Goal: Task Accomplishment & Management: Use online tool/utility

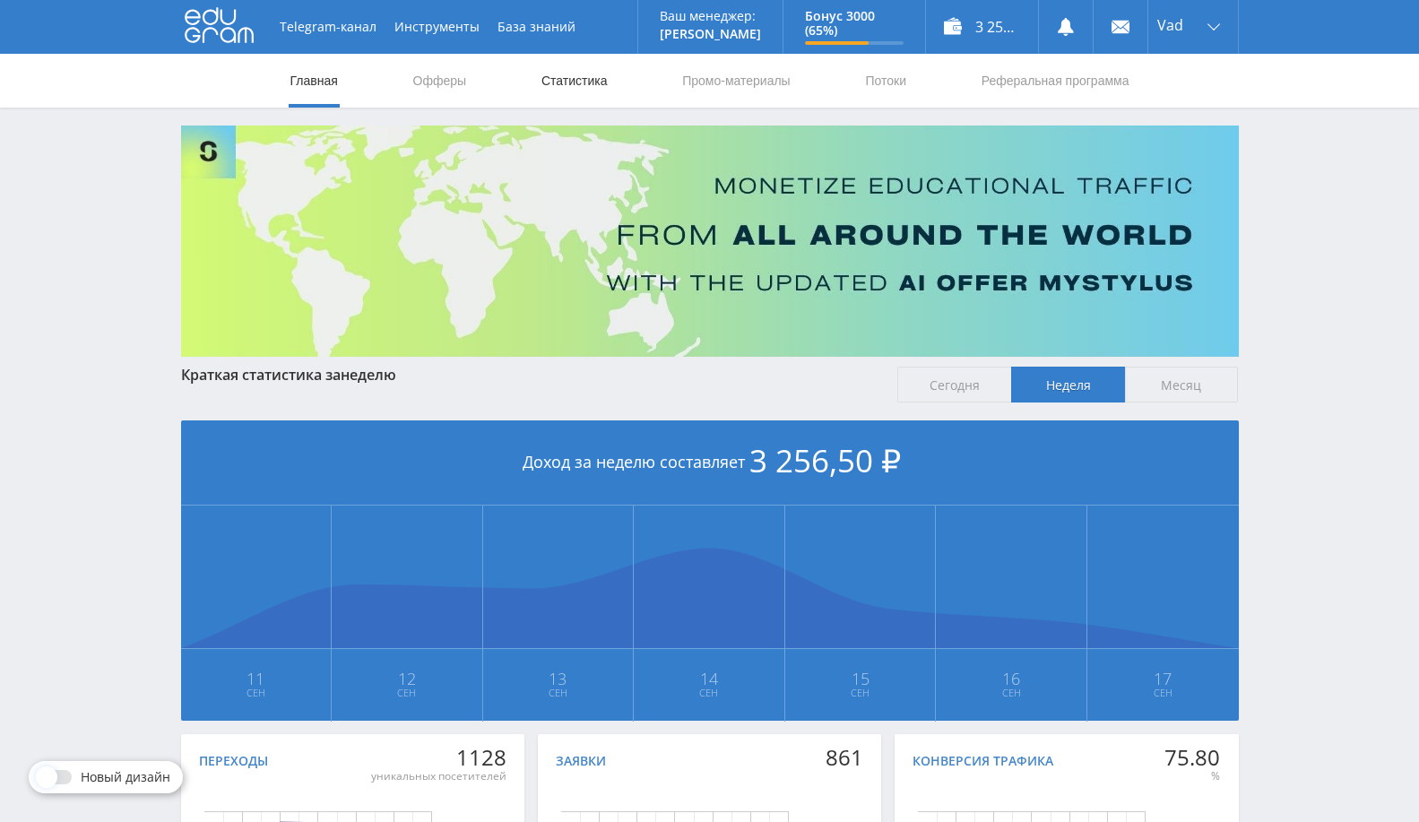
click at [583, 89] on link "Статистика" at bounding box center [575, 81] width 70 height 54
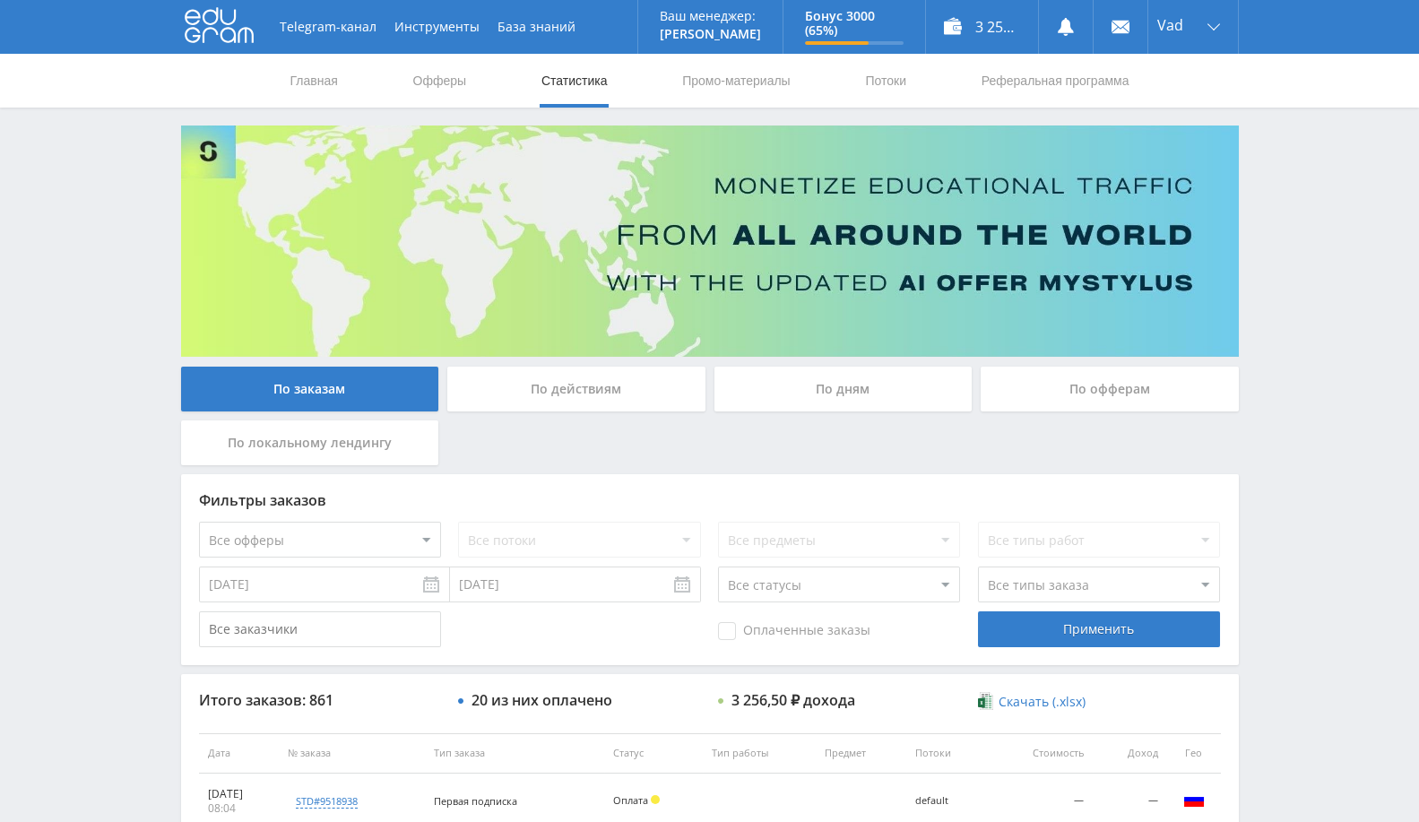
click at [1141, 385] on div "По офферам" at bounding box center [1110, 389] width 258 height 45
click at [0, 0] on input "По офферам" at bounding box center [0, 0] width 0 height 0
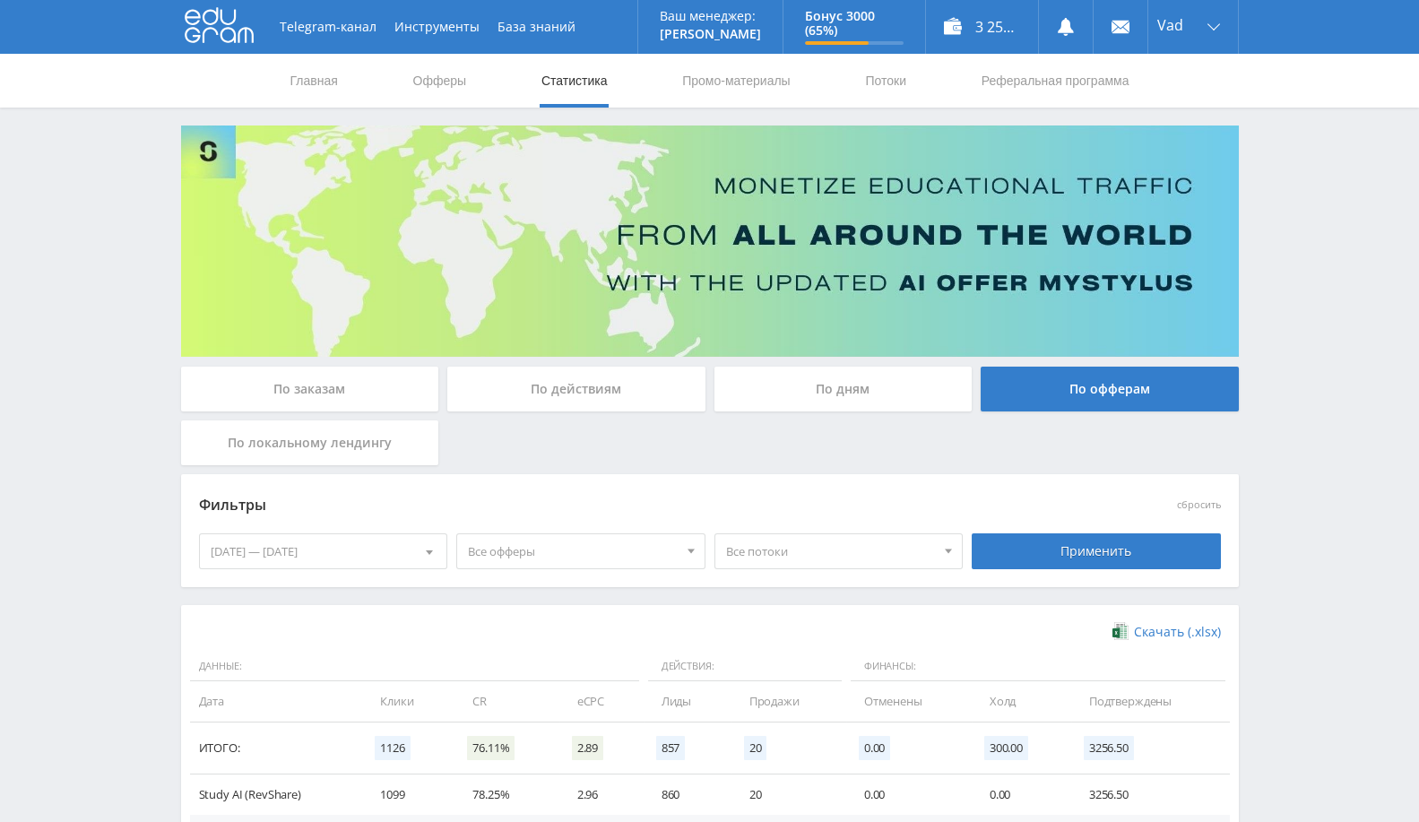
scroll to position [75, 0]
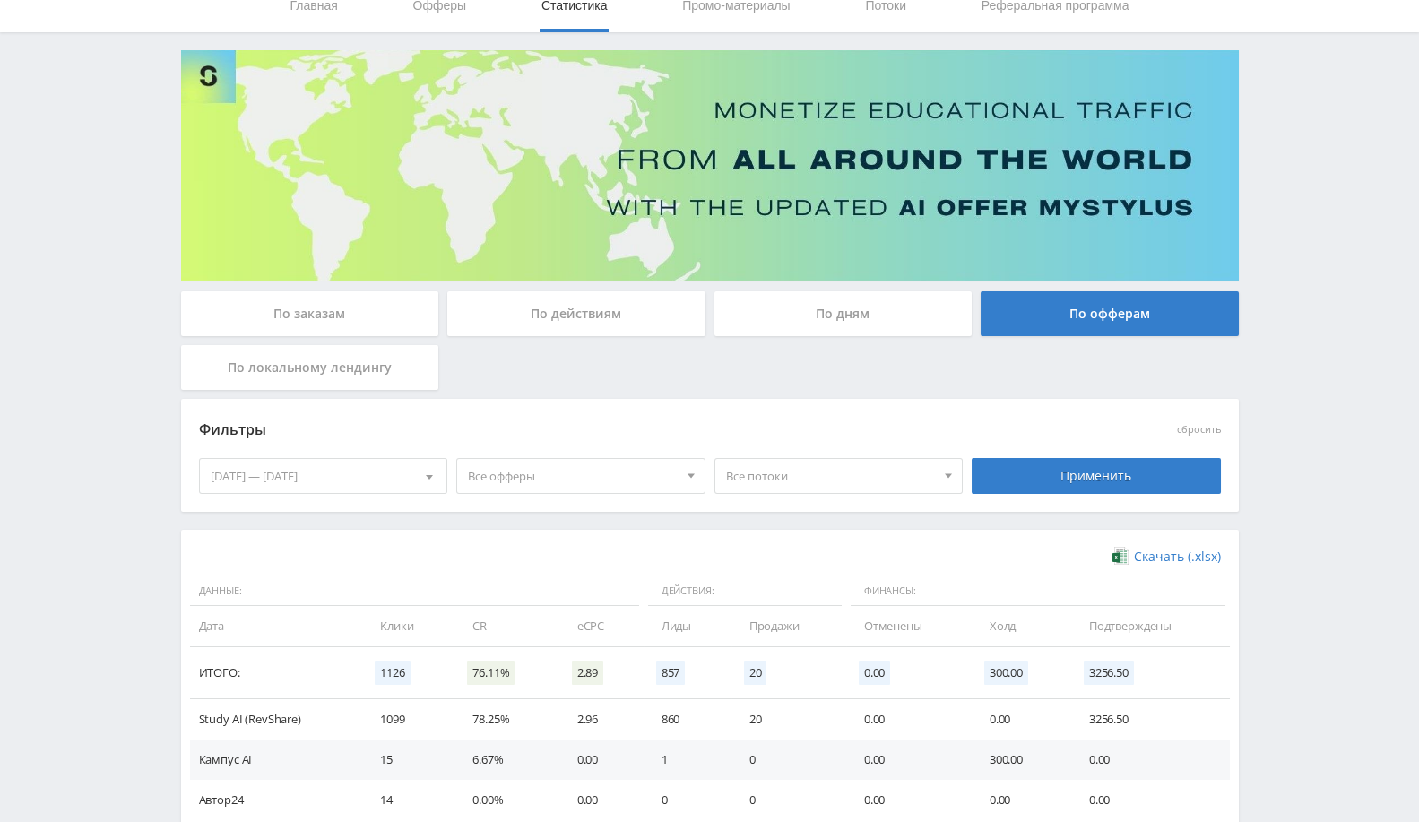
click at [583, 623] on td "eCPC" at bounding box center [601, 626] width 84 height 40
copy tr "eCPC"
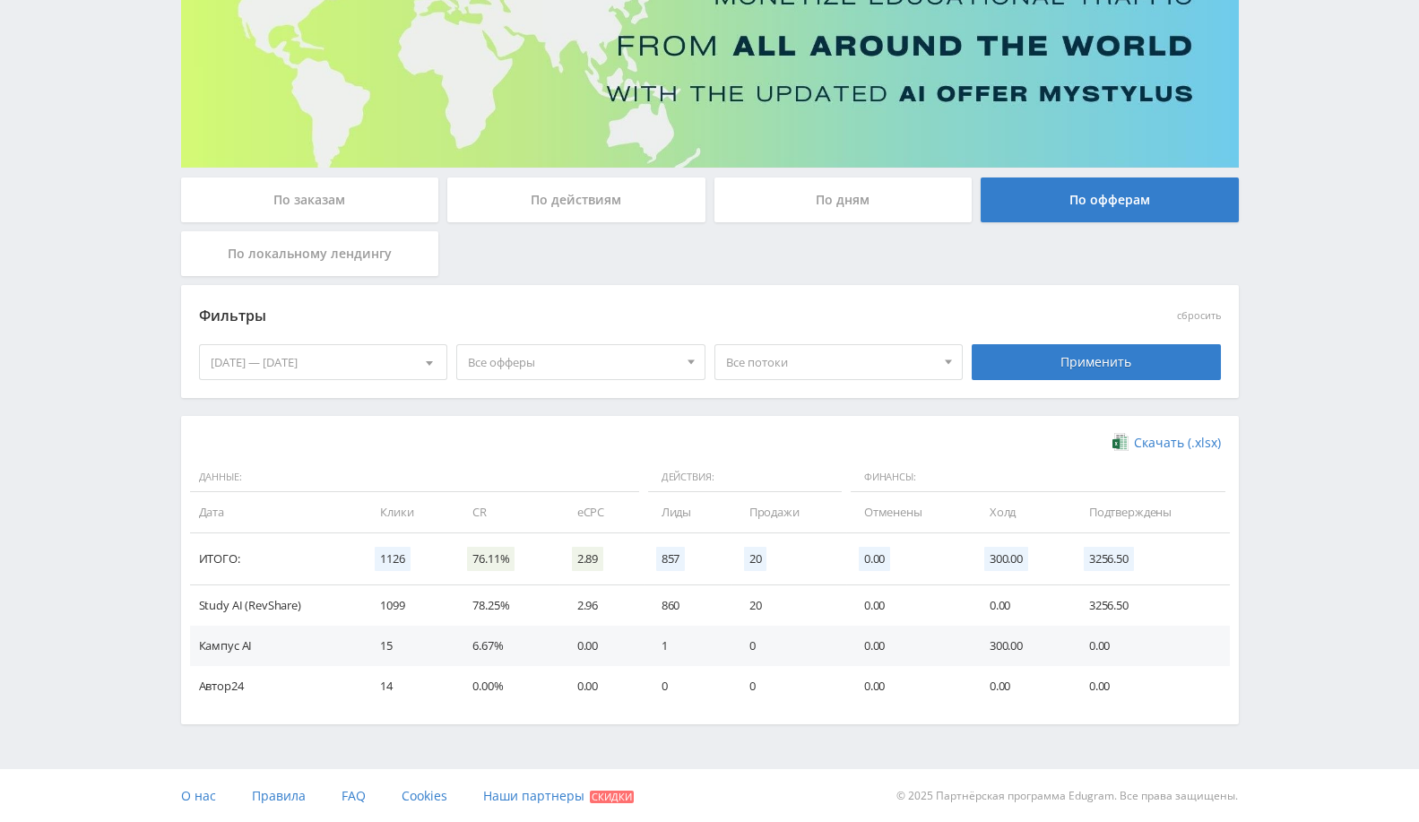
click at [840, 644] on td "0" at bounding box center [788, 646] width 115 height 40
click at [675, 605] on td "860" at bounding box center [688, 605] width 88 height 40
click at [1347, 280] on div "Telegram-канал Инструменты База знаний Ваш менеджер: [PERSON_NAME] Alex Online …" at bounding box center [709, 317] width 1419 height 1012
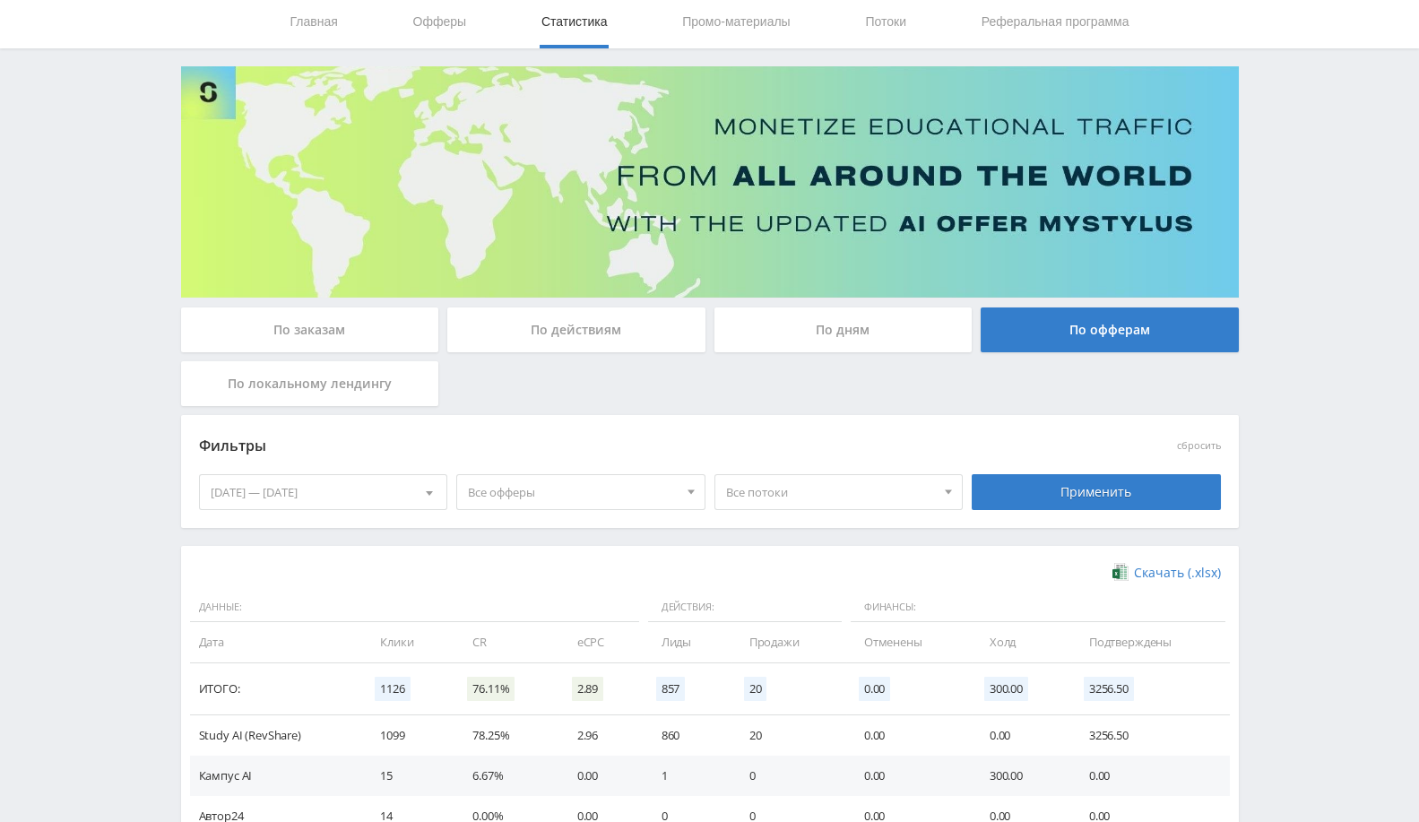
scroll to position [0, 0]
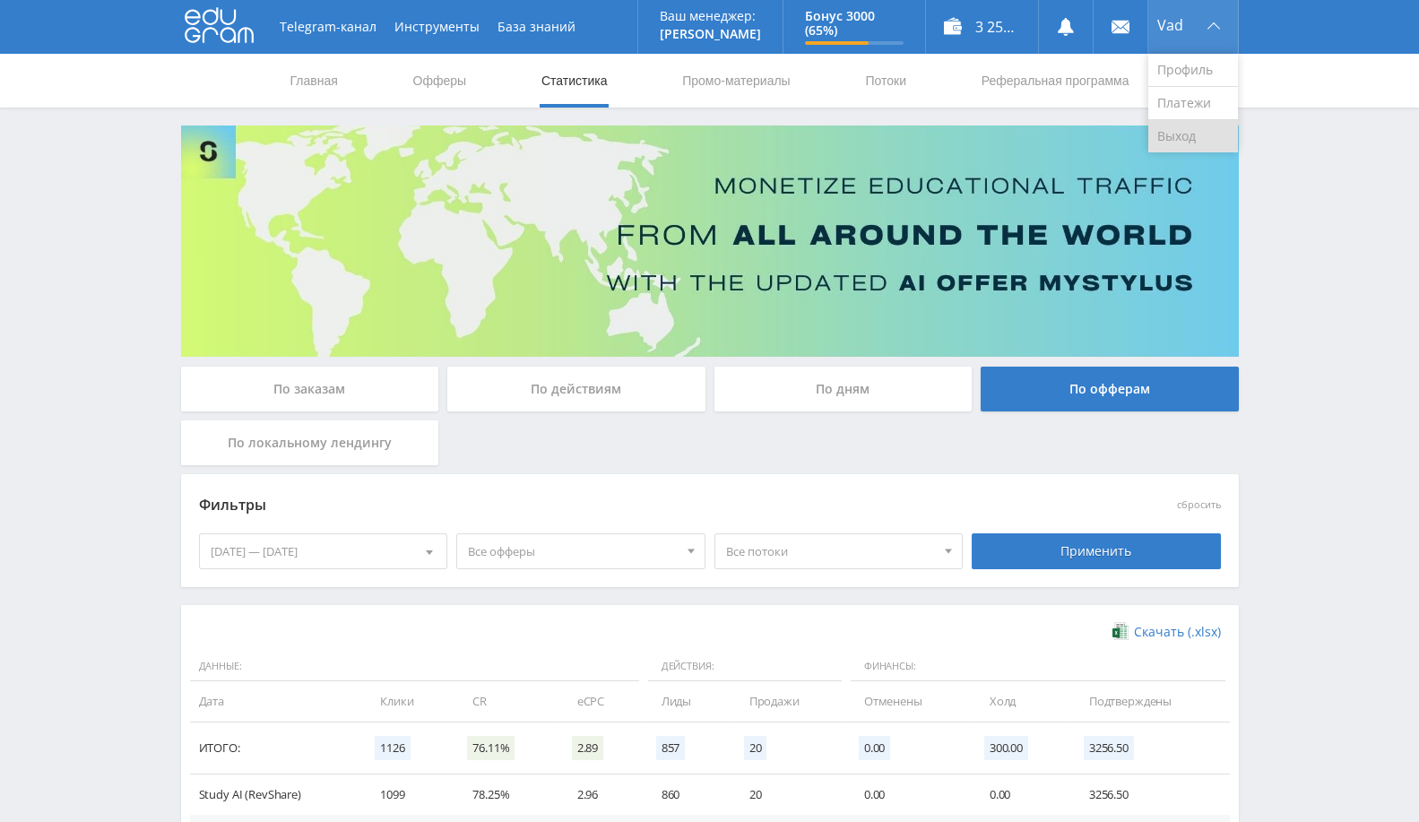
click at [1185, 138] on link "Выход" at bounding box center [1193, 136] width 90 height 32
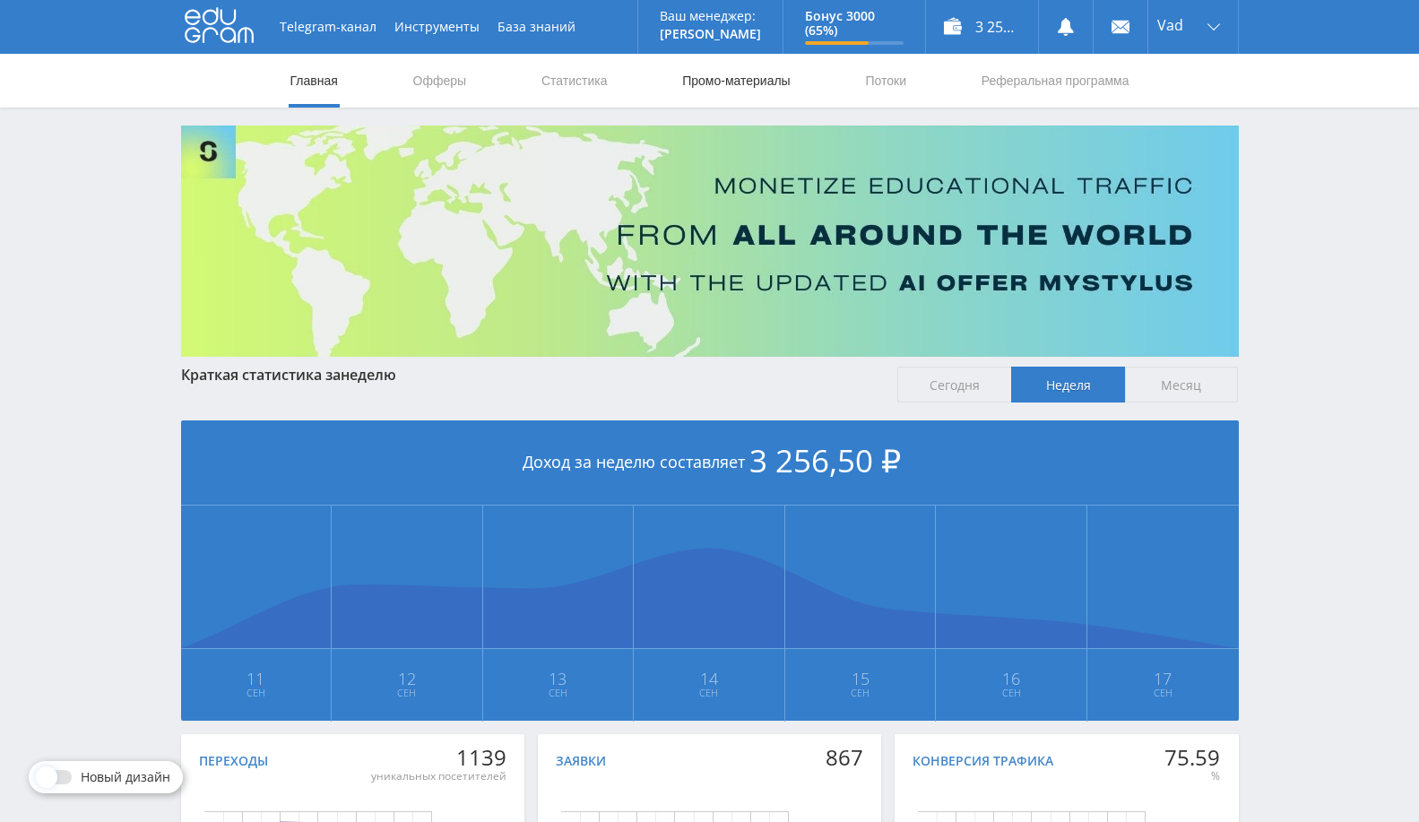
click at [786, 80] on link "Промо-материалы" at bounding box center [735, 81] width 111 height 54
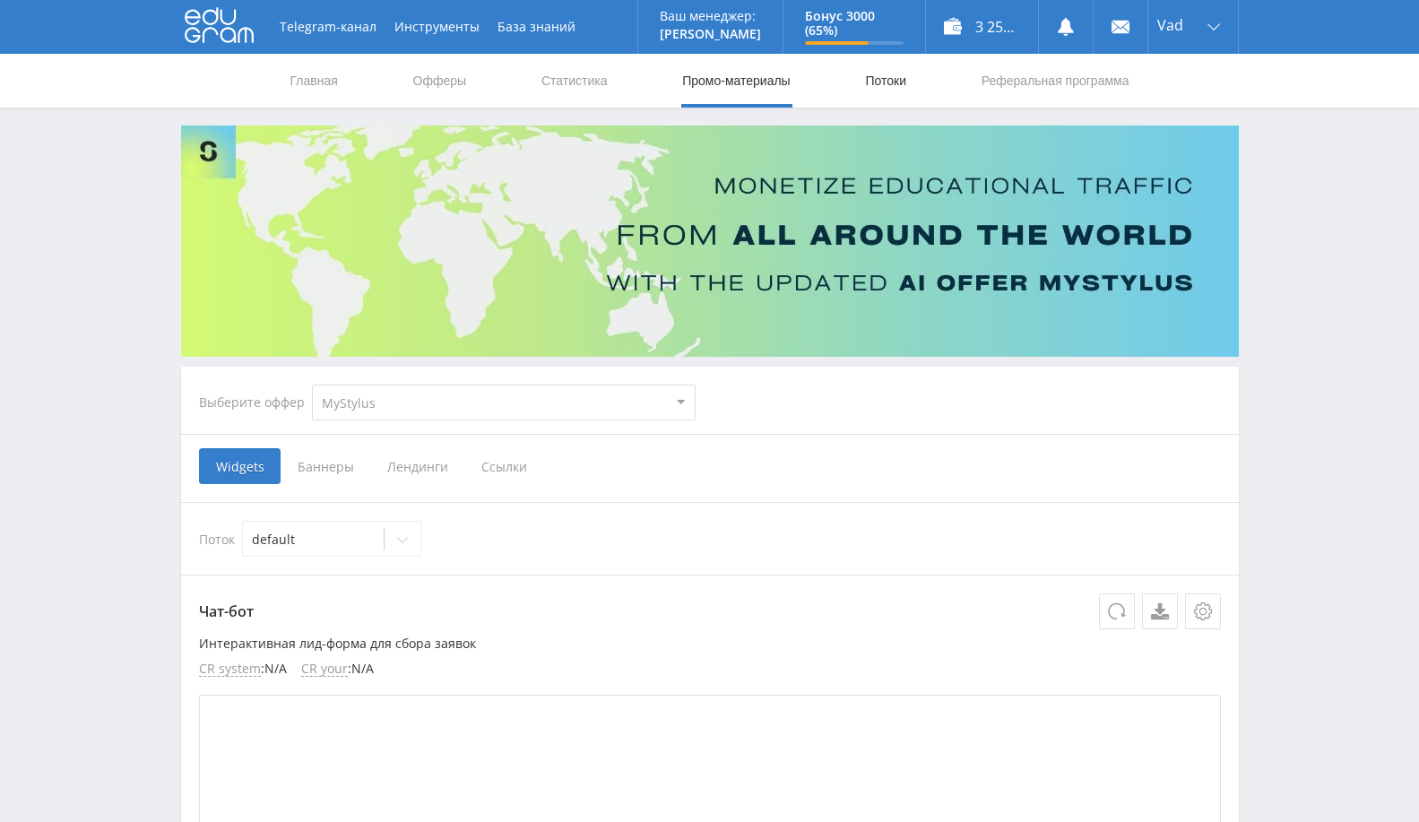
click at [886, 78] on link "Потоки" at bounding box center [885, 81] width 45 height 54
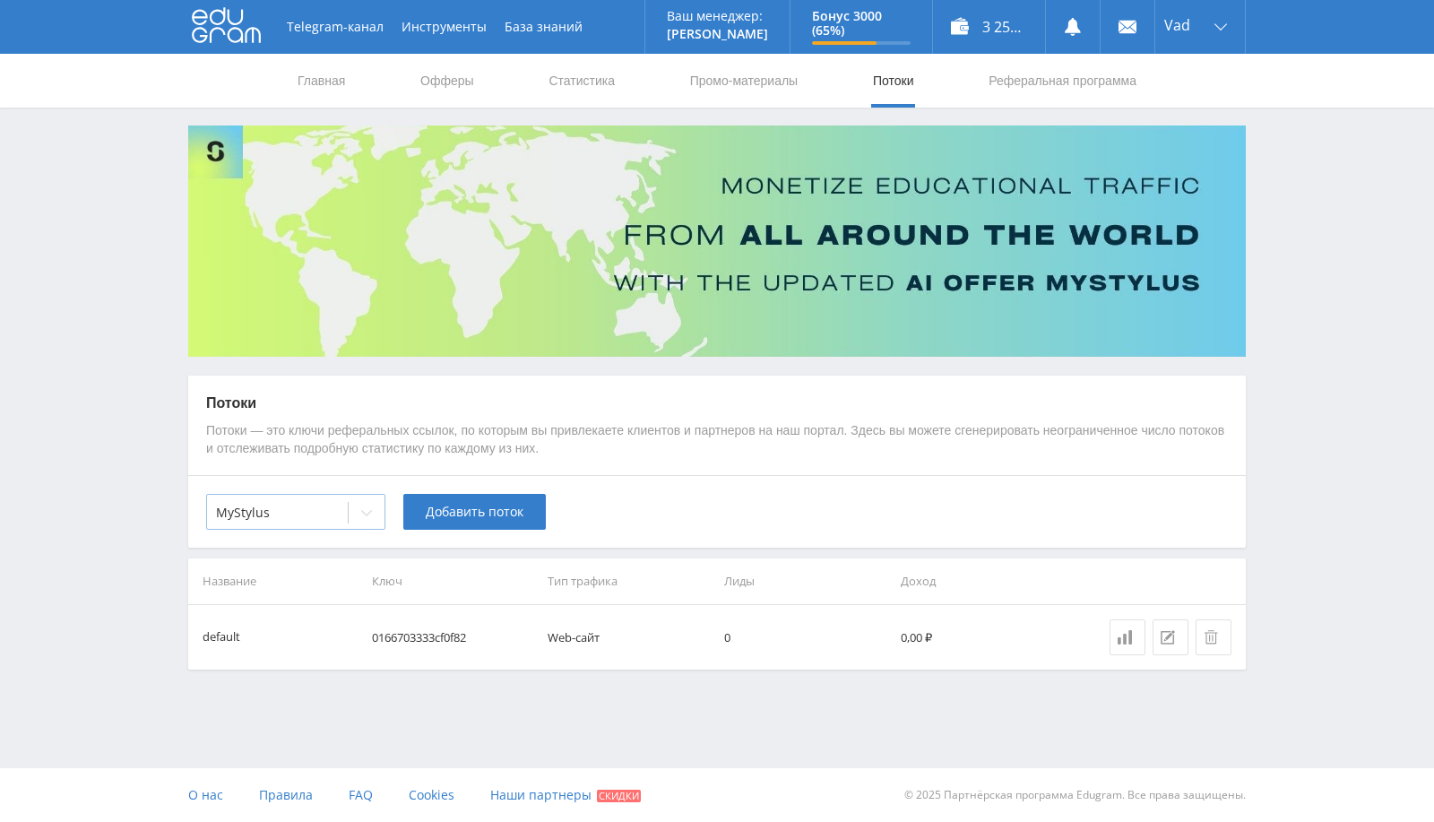
click at [298, 504] on div at bounding box center [277, 513] width 123 height 18
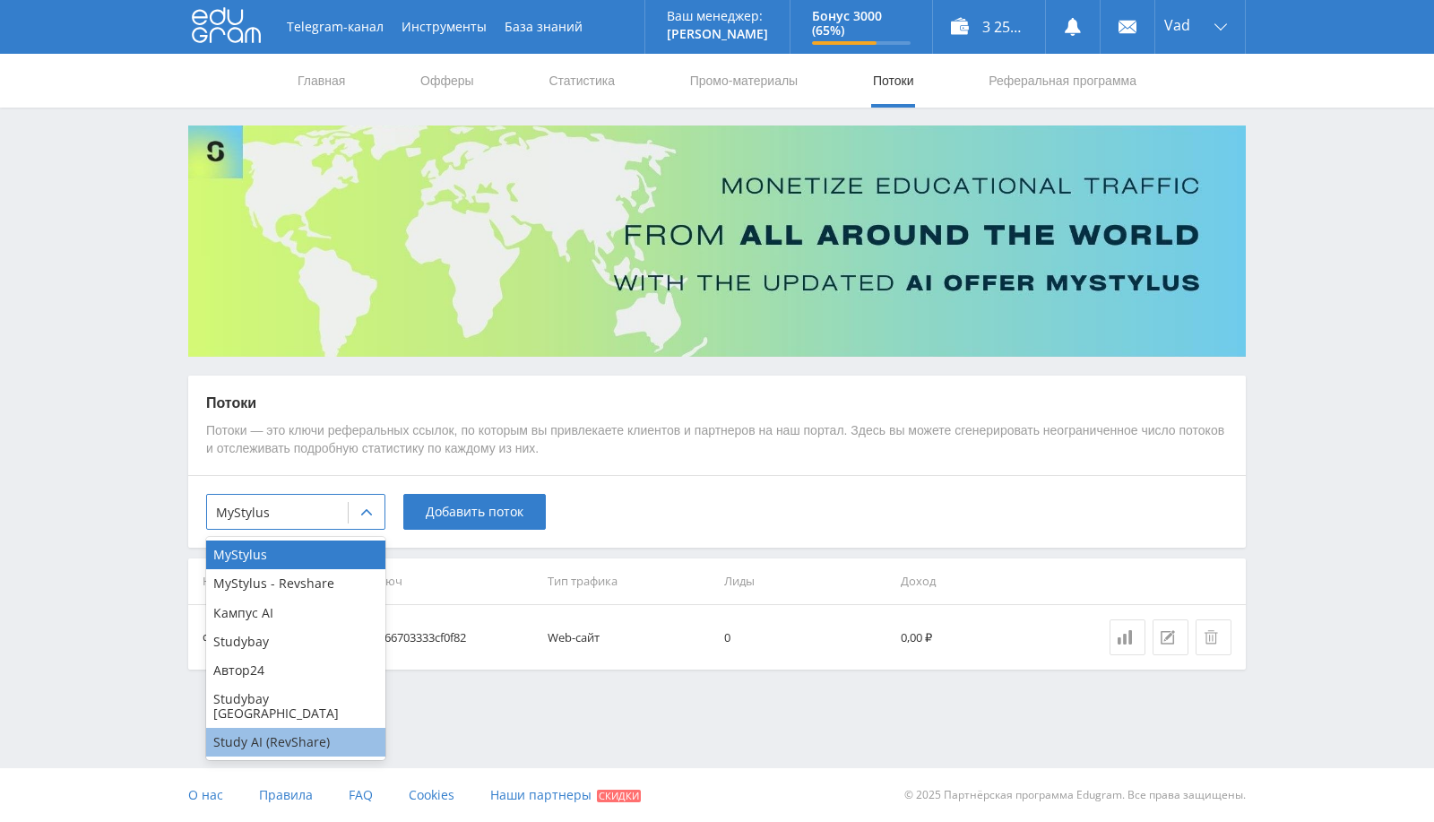
click at [271, 730] on div "Study AI (RevShare)" at bounding box center [295, 742] width 179 height 29
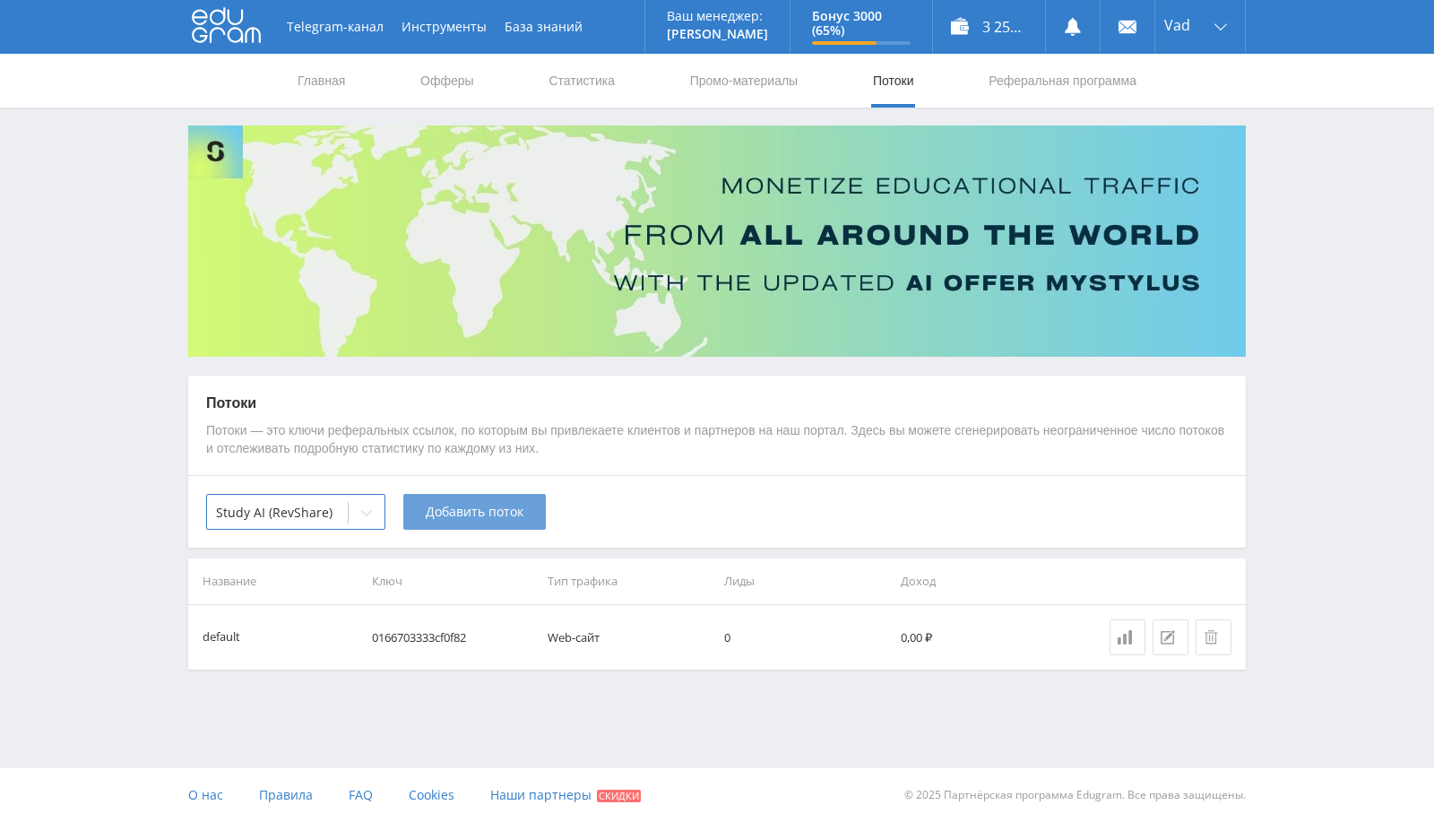
click at [471, 516] on span "Добавить поток" at bounding box center [475, 512] width 98 height 14
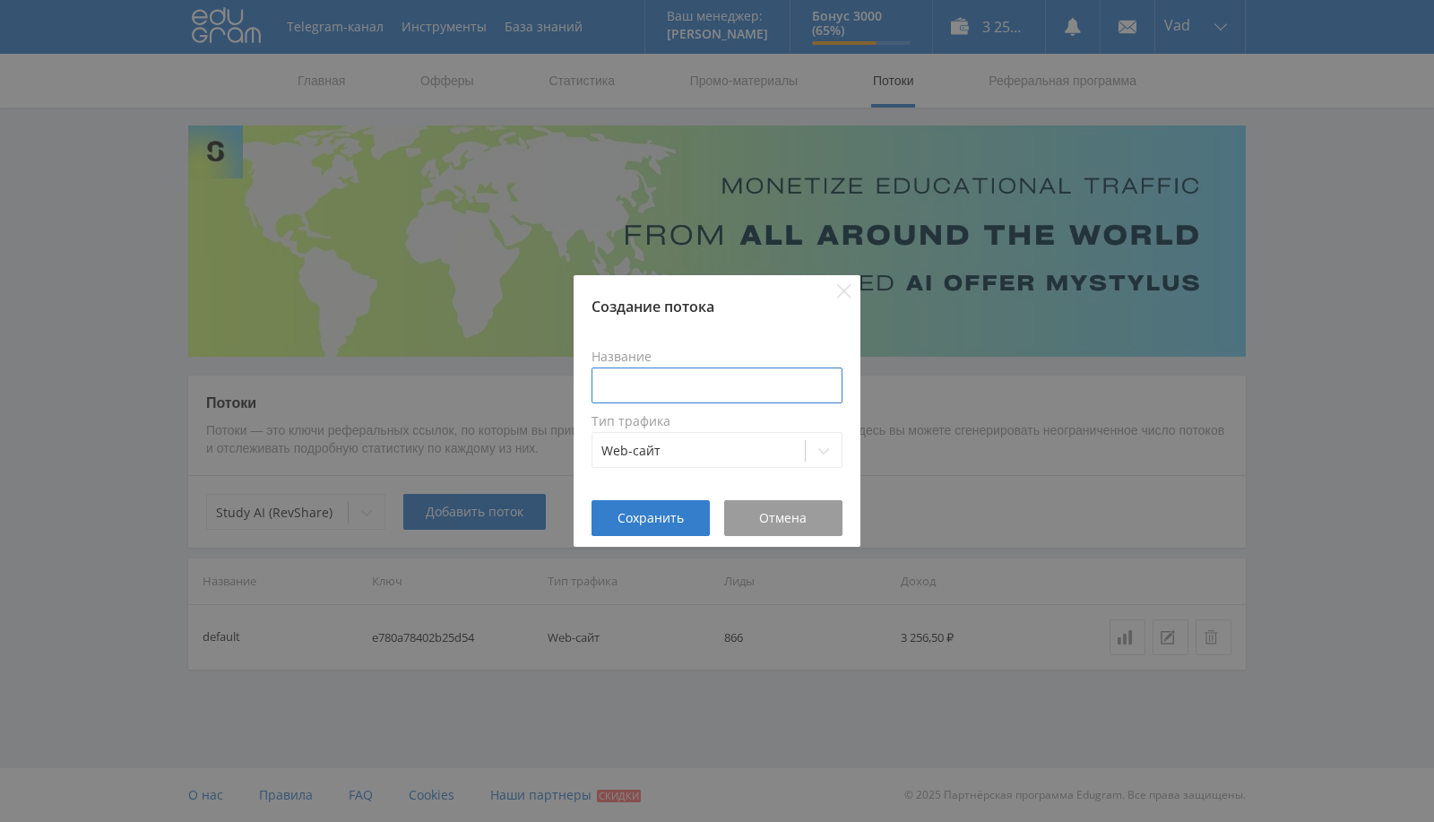
click at [644, 383] on input at bounding box center [717, 385] width 251 height 36
type input "Оживление фото"
click at [666, 513] on span "Сохранить" at bounding box center [651, 518] width 66 height 14
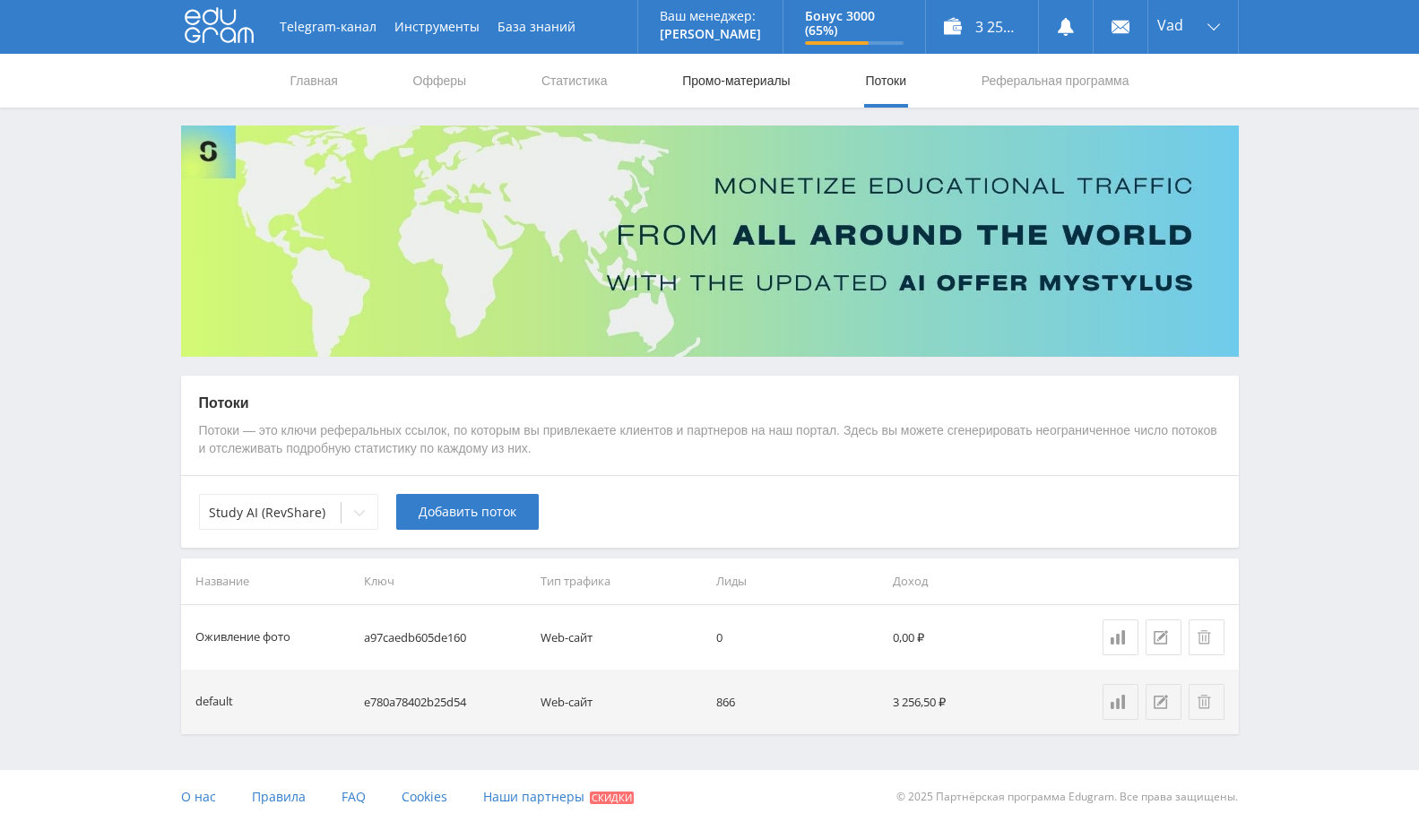
click at [757, 85] on link "Промо-материалы" at bounding box center [735, 81] width 111 height 54
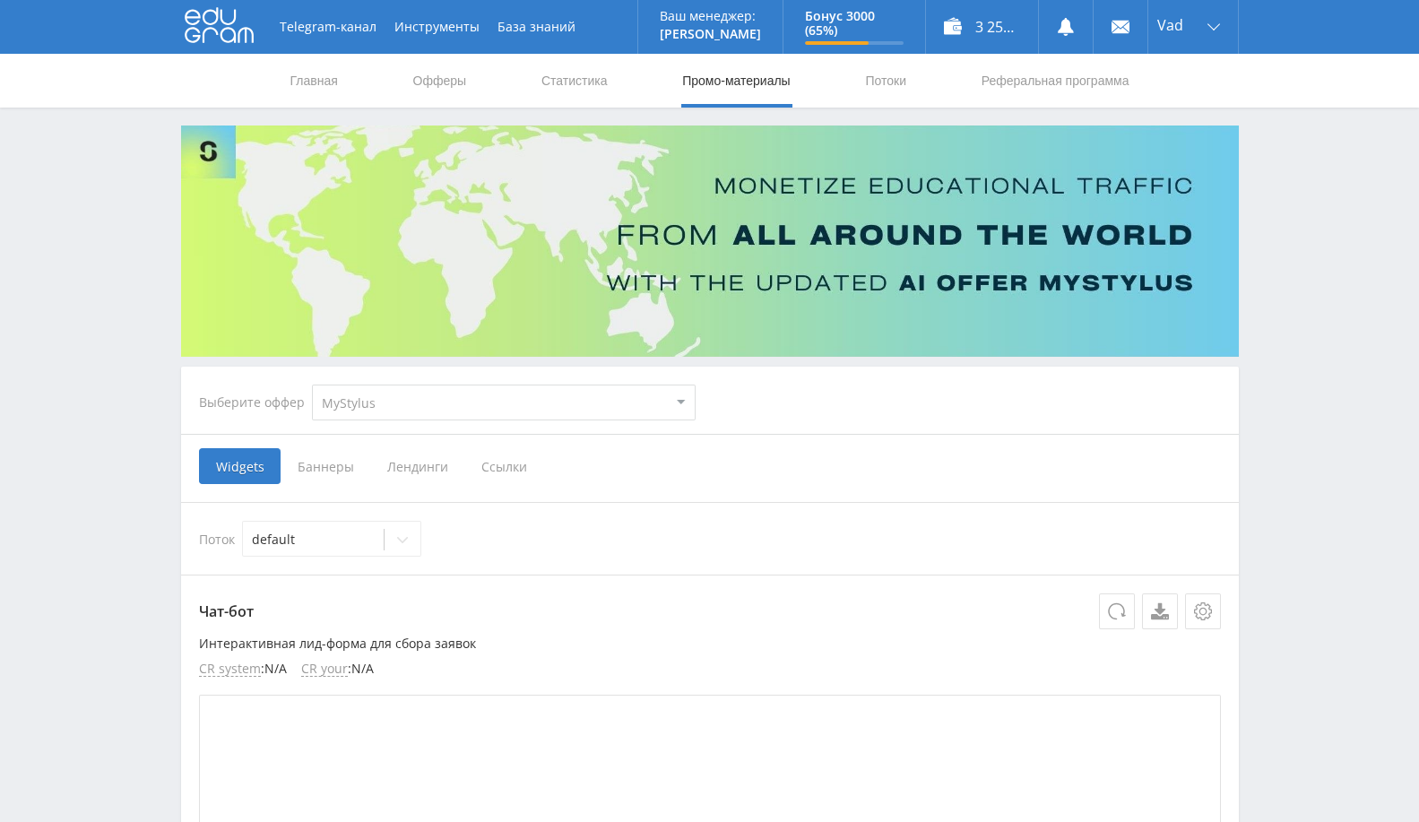
click at [508, 470] on span "Ссылки" at bounding box center [504, 466] width 80 height 36
click at [0, 0] on input "Ссылки" at bounding box center [0, 0] width 0 height 0
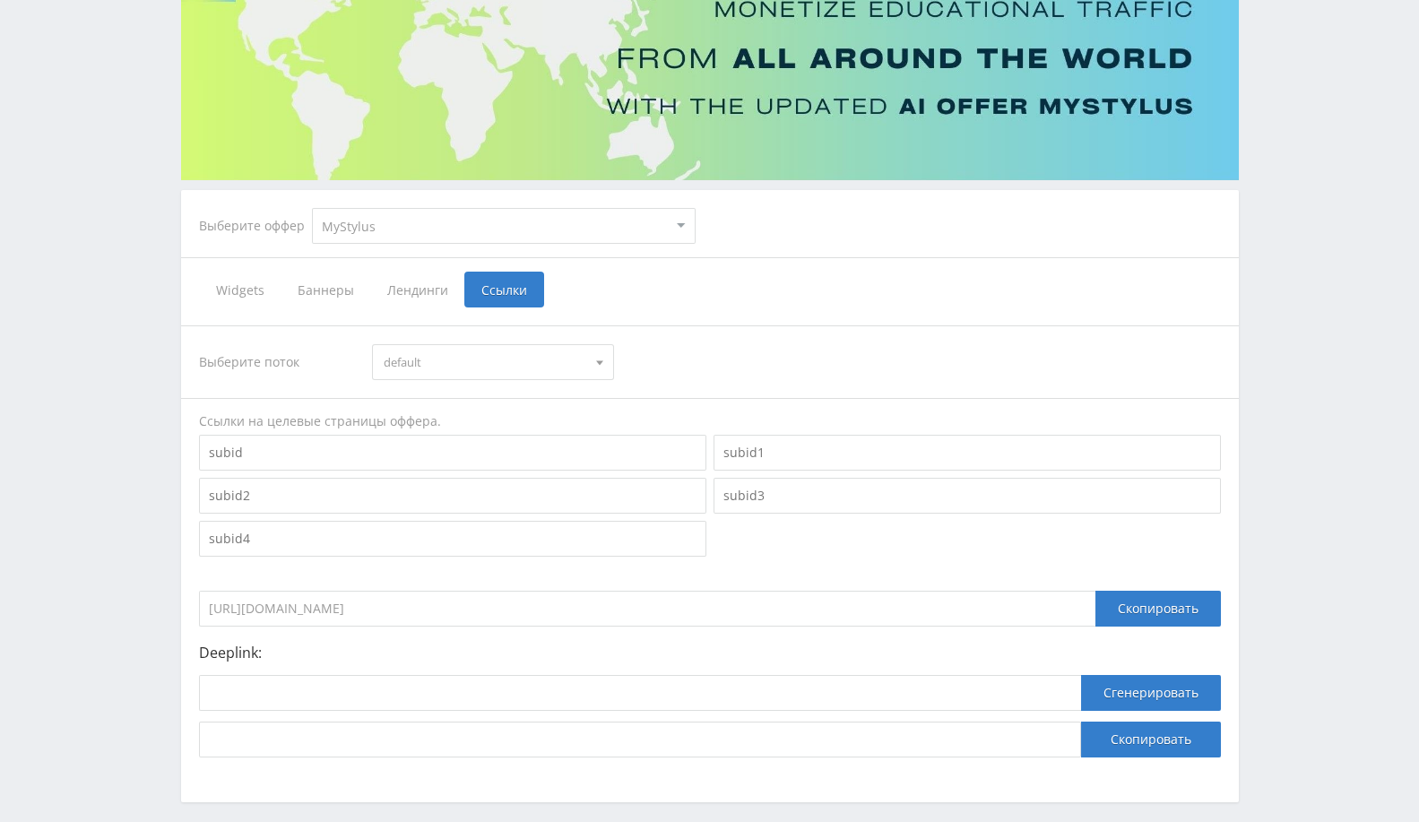
scroll to position [255, 0]
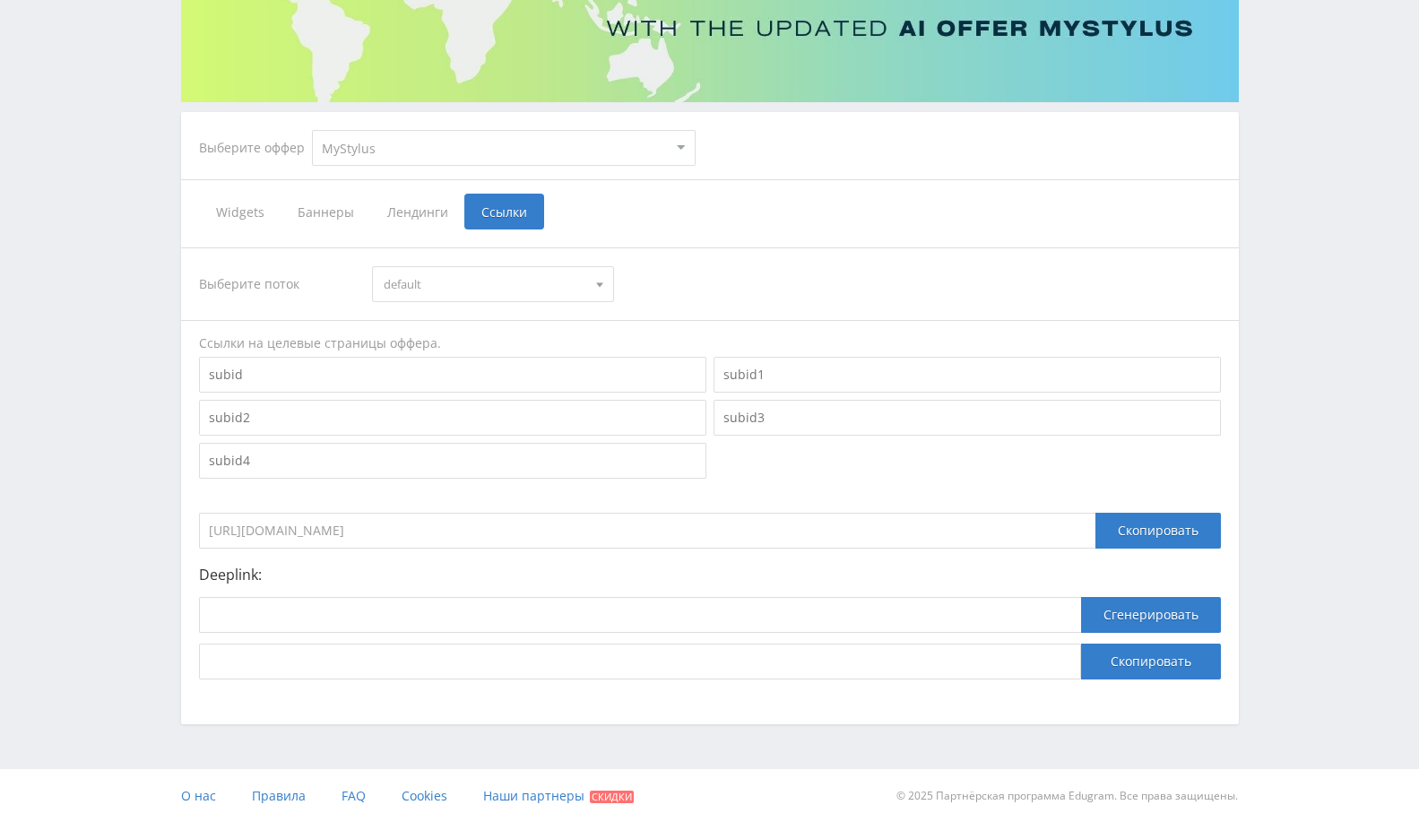
click at [506, 529] on input "https://eduforms.org/?rid=0166703333cf0f82" at bounding box center [647, 531] width 896 height 36
click at [520, 144] on select "MyStylus MyStylus - Revshare Кампус AI Studybay Автор24 Studybay Brazil Study A…" at bounding box center [504, 148] width 384 height 36
select select "376"
click at [312, 130] on select "MyStylus MyStylus - Revshare Кампус AI Studybay Автор24 Studybay Brazil Study A…" at bounding box center [504, 148] width 384 height 36
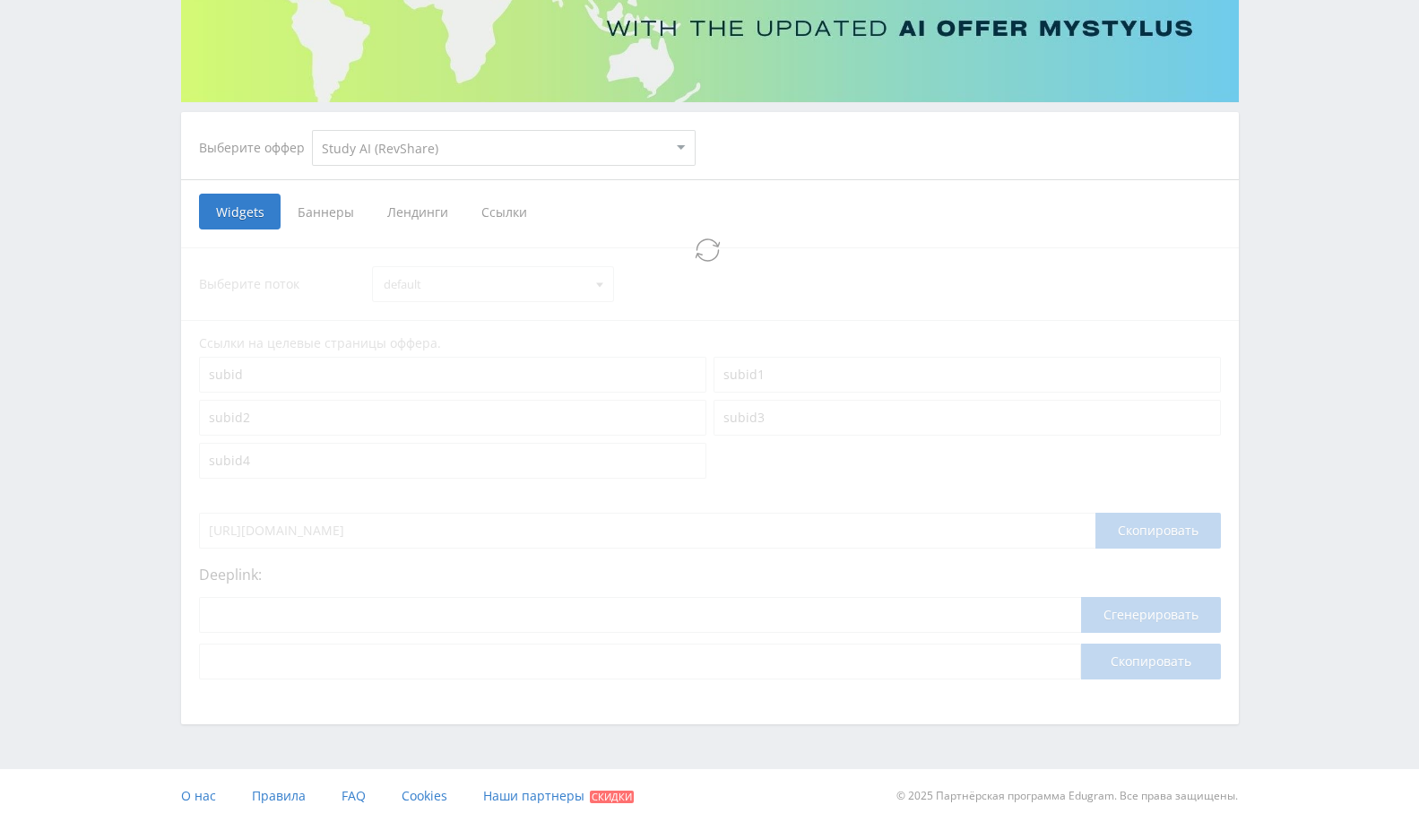
select select "376"
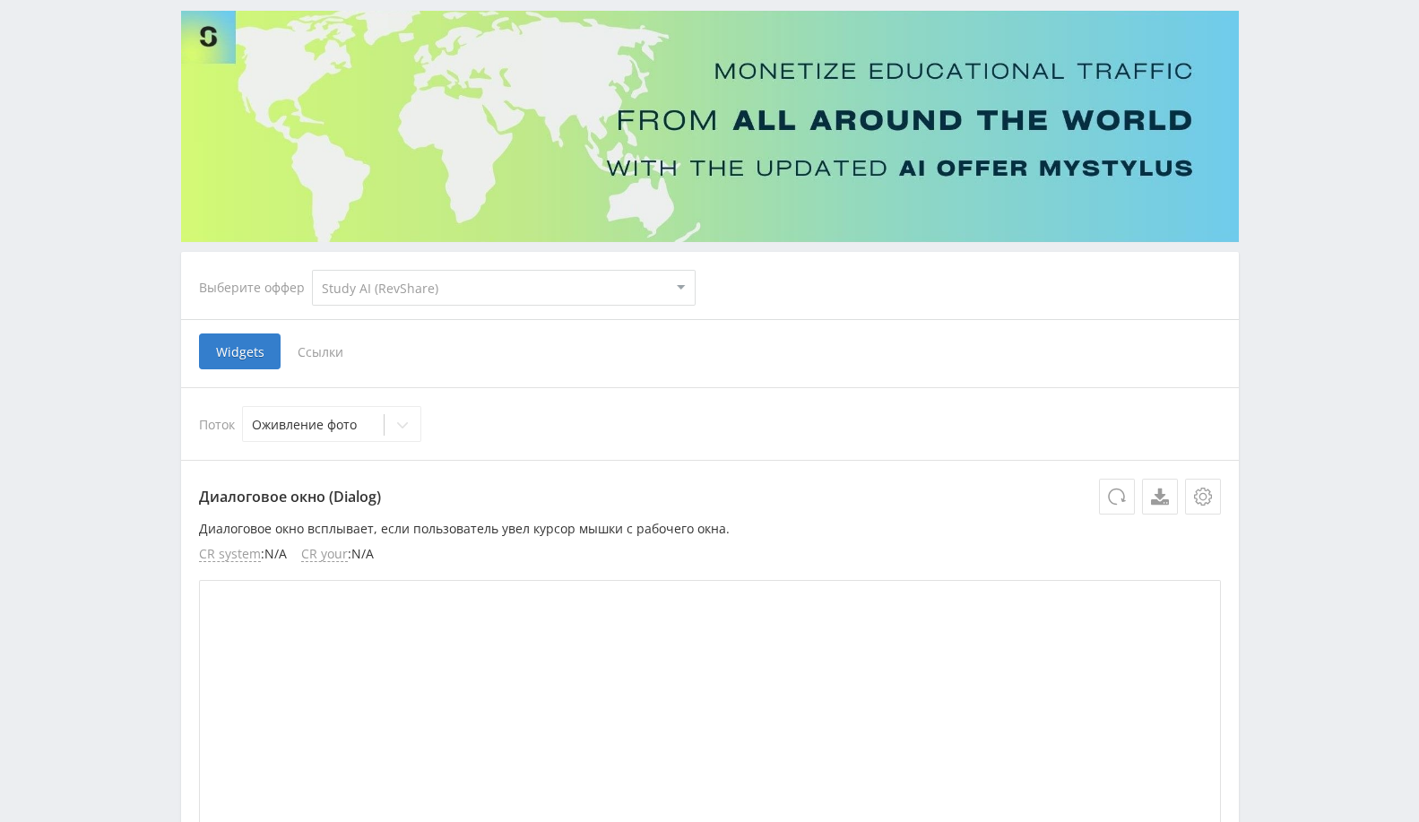
scroll to position [298, 0]
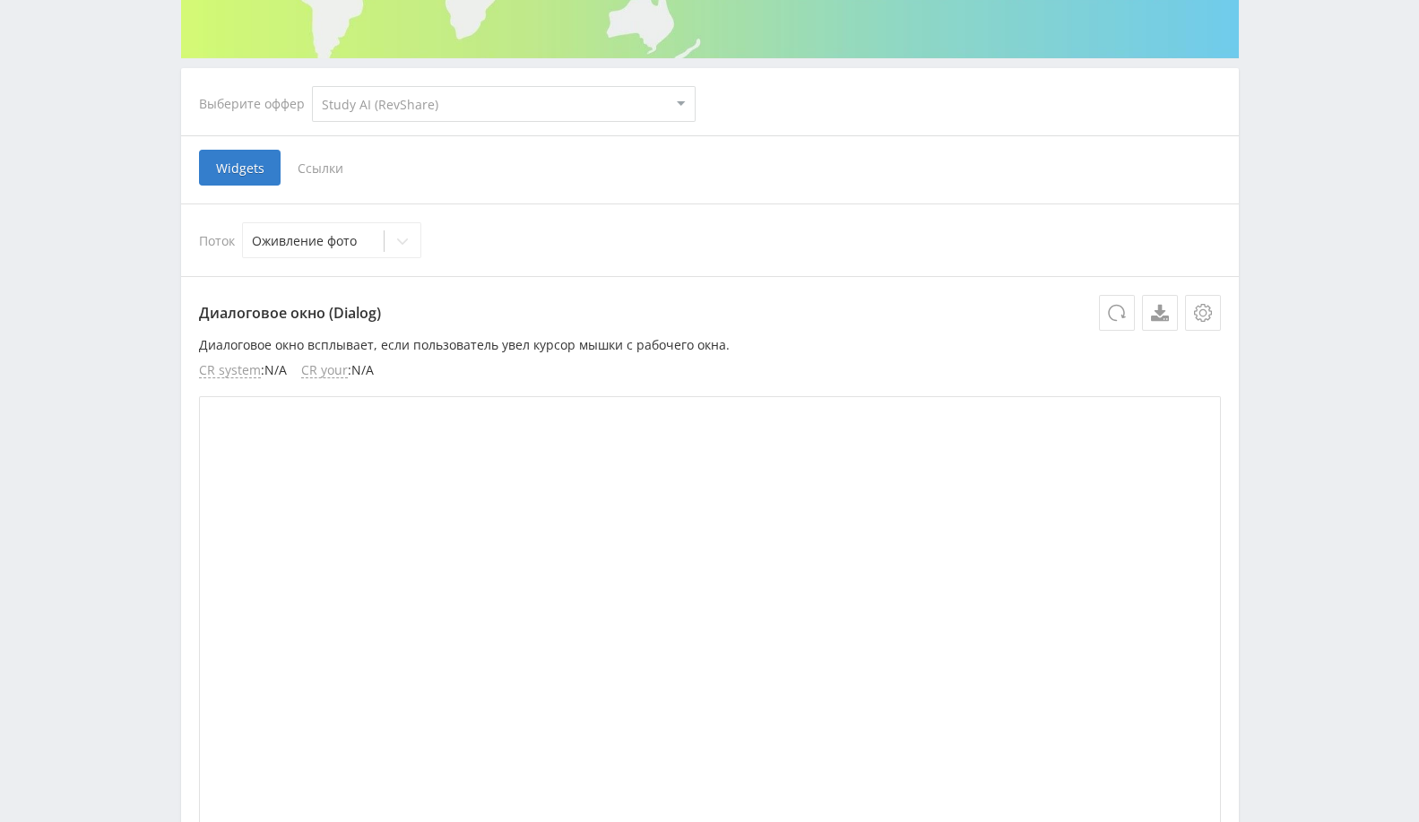
click at [333, 154] on span "Ссылки" at bounding box center [321, 168] width 80 height 36
click at [0, 0] on input "Ссылки" at bounding box center [0, 0] width 0 height 0
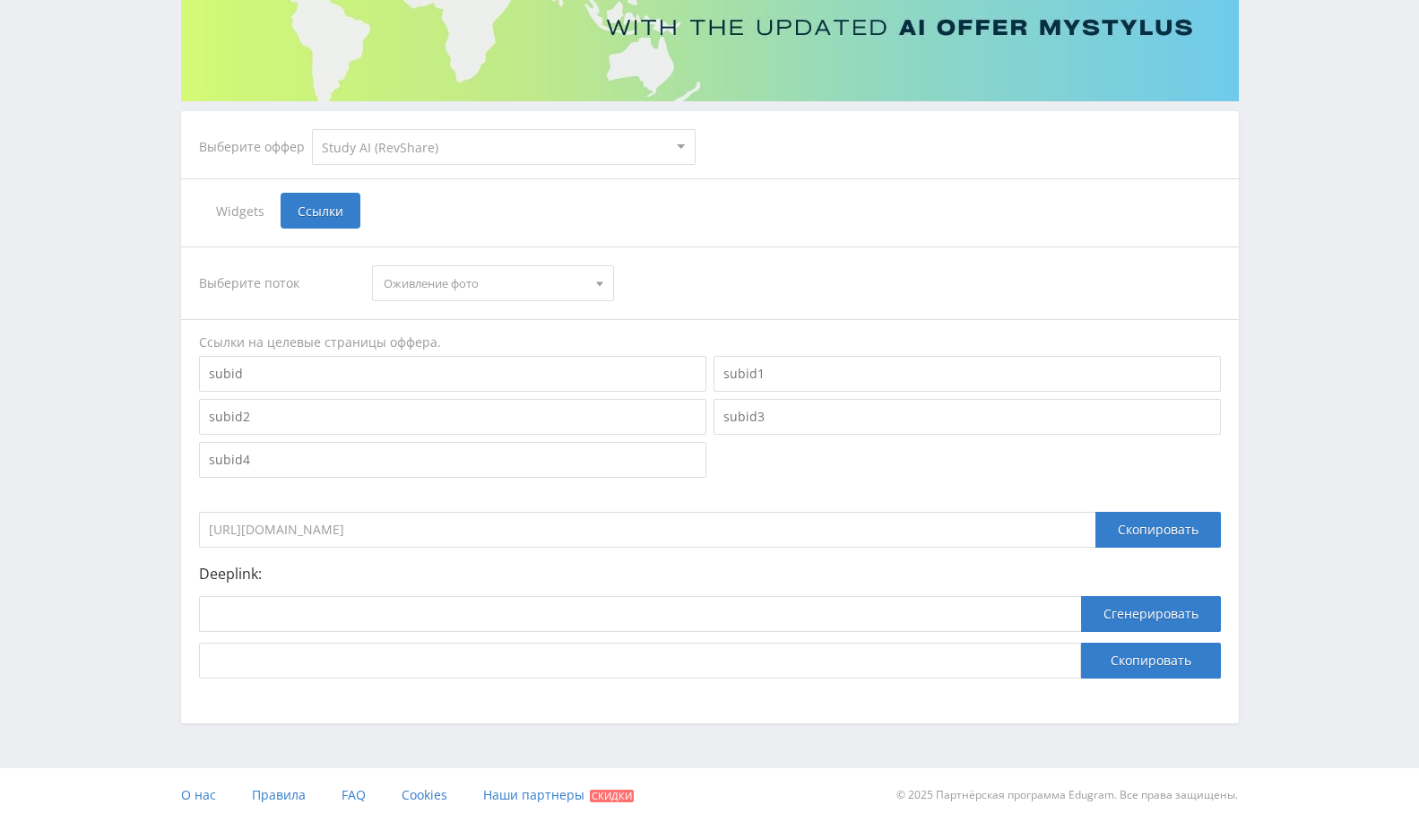
scroll to position [255, 0]
click at [532, 608] on input at bounding box center [640, 615] width 882 height 36
paste input "https://eduforms.org/?rid=0166703333cf0f82"
type input "https://eduforms.org/?rid=0166703333cf0f82"
click at [1115, 616] on button "Сгенерировать" at bounding box center [1151, 615] width 140 height 36
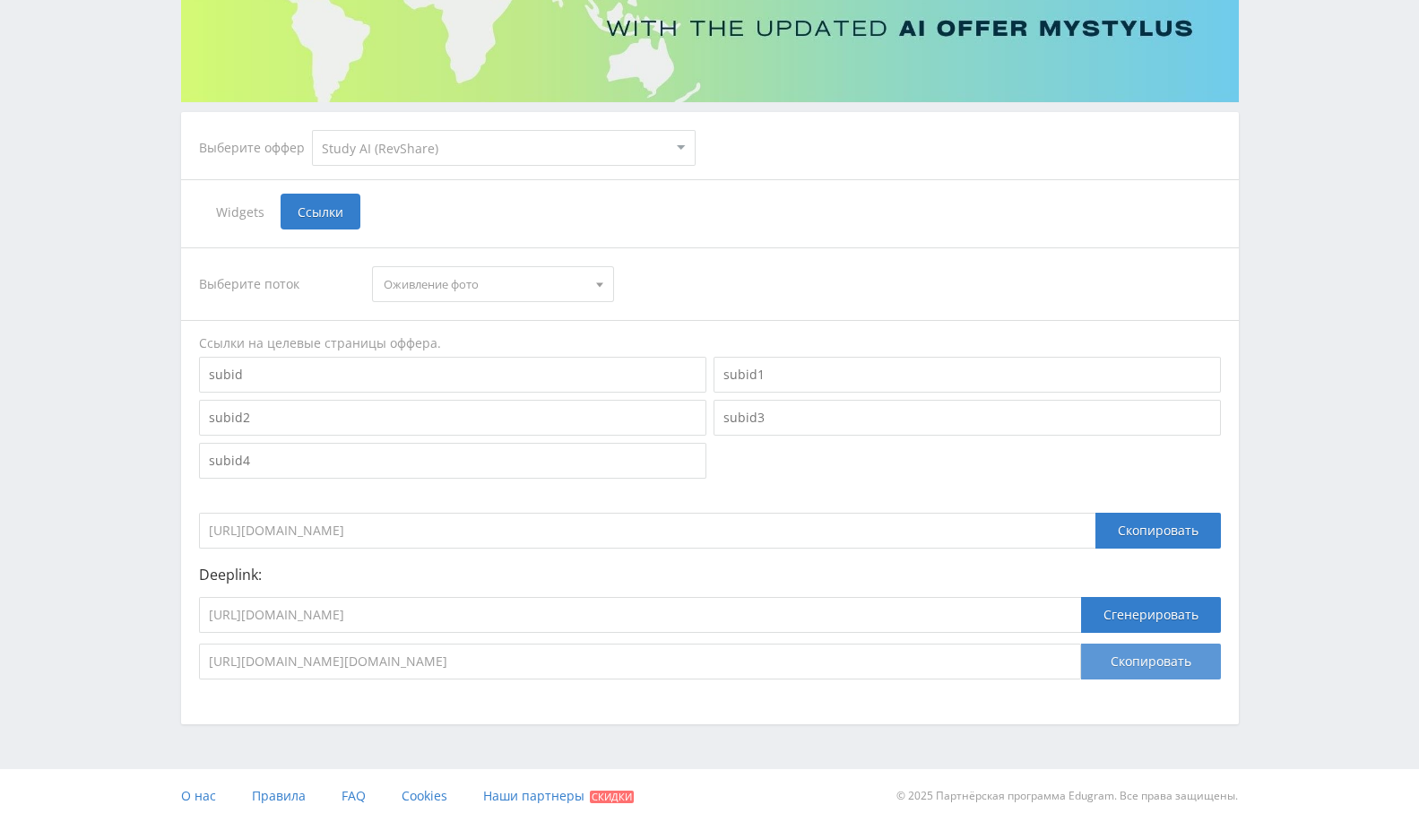
click at [1143, 670] on button "Скопировать" at bounding box center [1151, 662] width 140 height 36
click at [1142, 670] on button "Скопировать" at bounding box center [1151, 662] width 140 height 36
click at [1147, 653] on button "Скопировать" at bounding box center [1151, 662] width 140 height 36
click at [466, 150] on select "MyStylus MyStylus - Revshare Кампус AI Studybay Автор24 Studybay Brazil Study A…" at bounding box center [504, 148] width 384 height 36
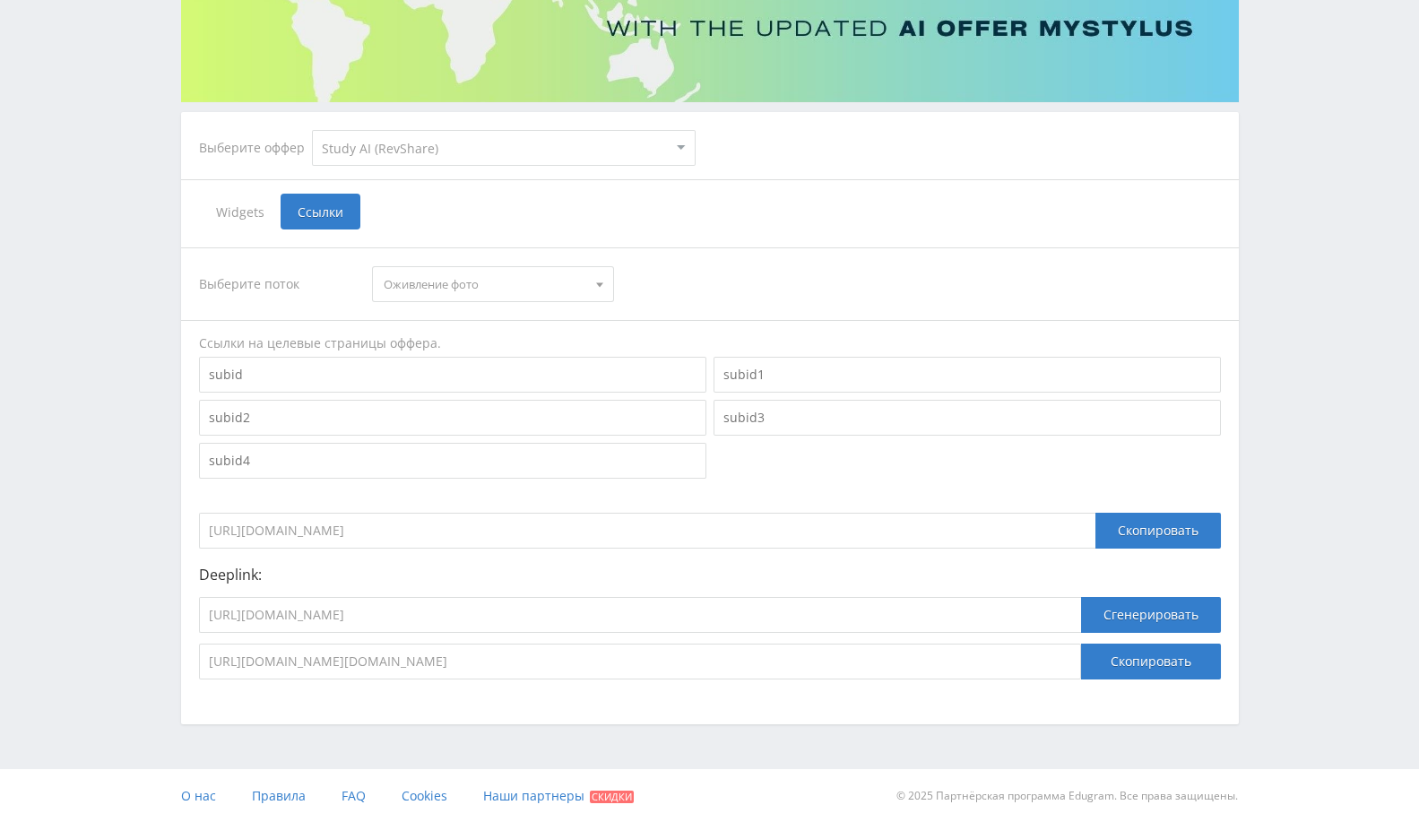
select select "2"
click at [312, 130] on select "MyStylus MyStylus - Revshare Кампус AI Studybay Автор24 Studybay Brazil Study A…" at bounding box center [504, 148] width 384 height 36
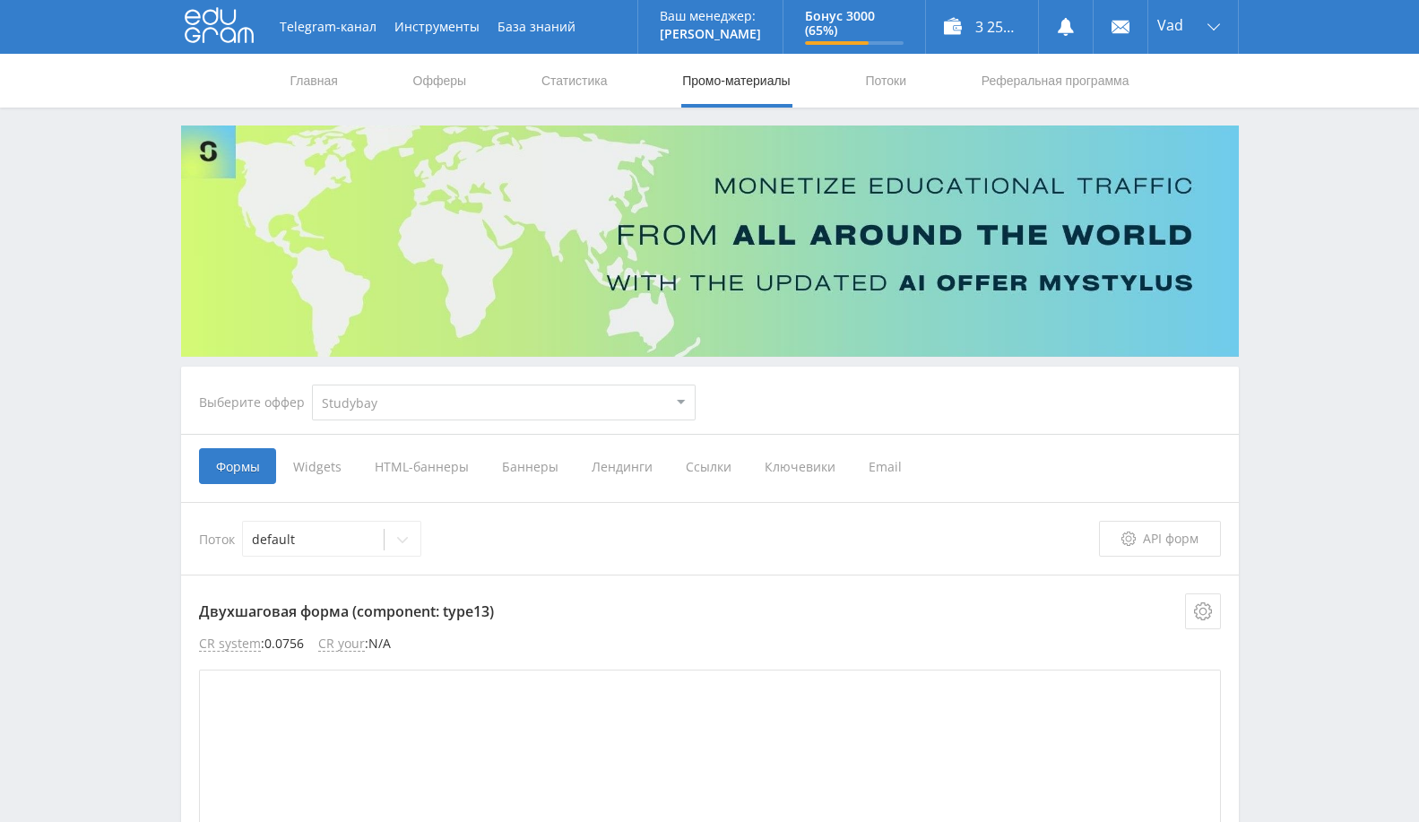
click at [390, 388] on select "MyStylus MyStylus - Revshare Кампус AI Studybay Автор24 Studybay Brazil Study A…" at bounding box center [504, 403] width 384 height 36
select select "376"
click at [312, 385] on select "MyStylus MyStylus - Revshare Кампус AI Studybay Автор24 Studybay Brazil Study A…" at bounding box center [504, 403] width 384 height 36
select select "376"
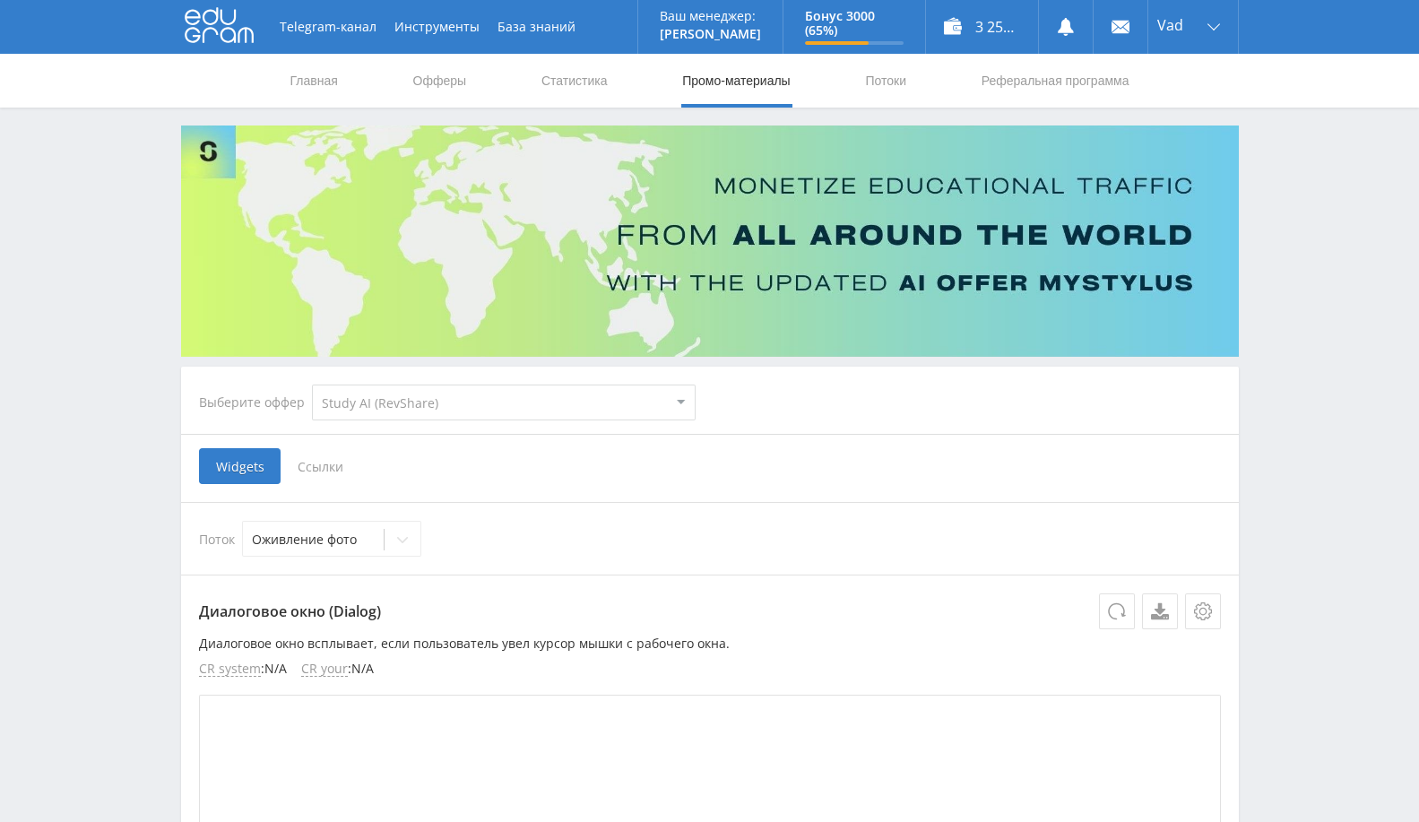
click at [320, 463] on span "Ссылки" at bounding box center [321, 466] width 80 height 36
click at [0, 0] on input "Ссылки" at bounding box center [0, 0] width 0 height 0
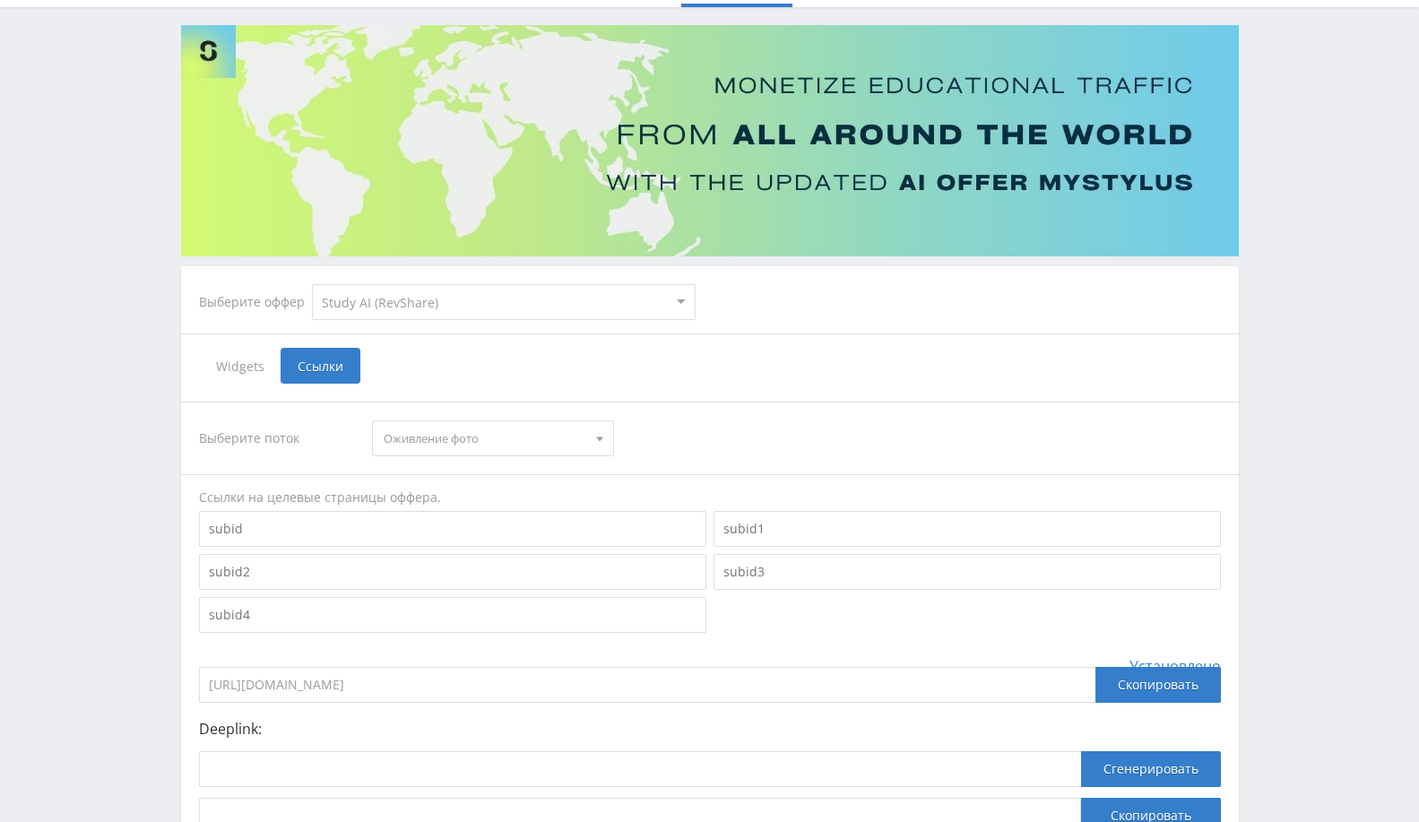
scroll to position [199, 0]
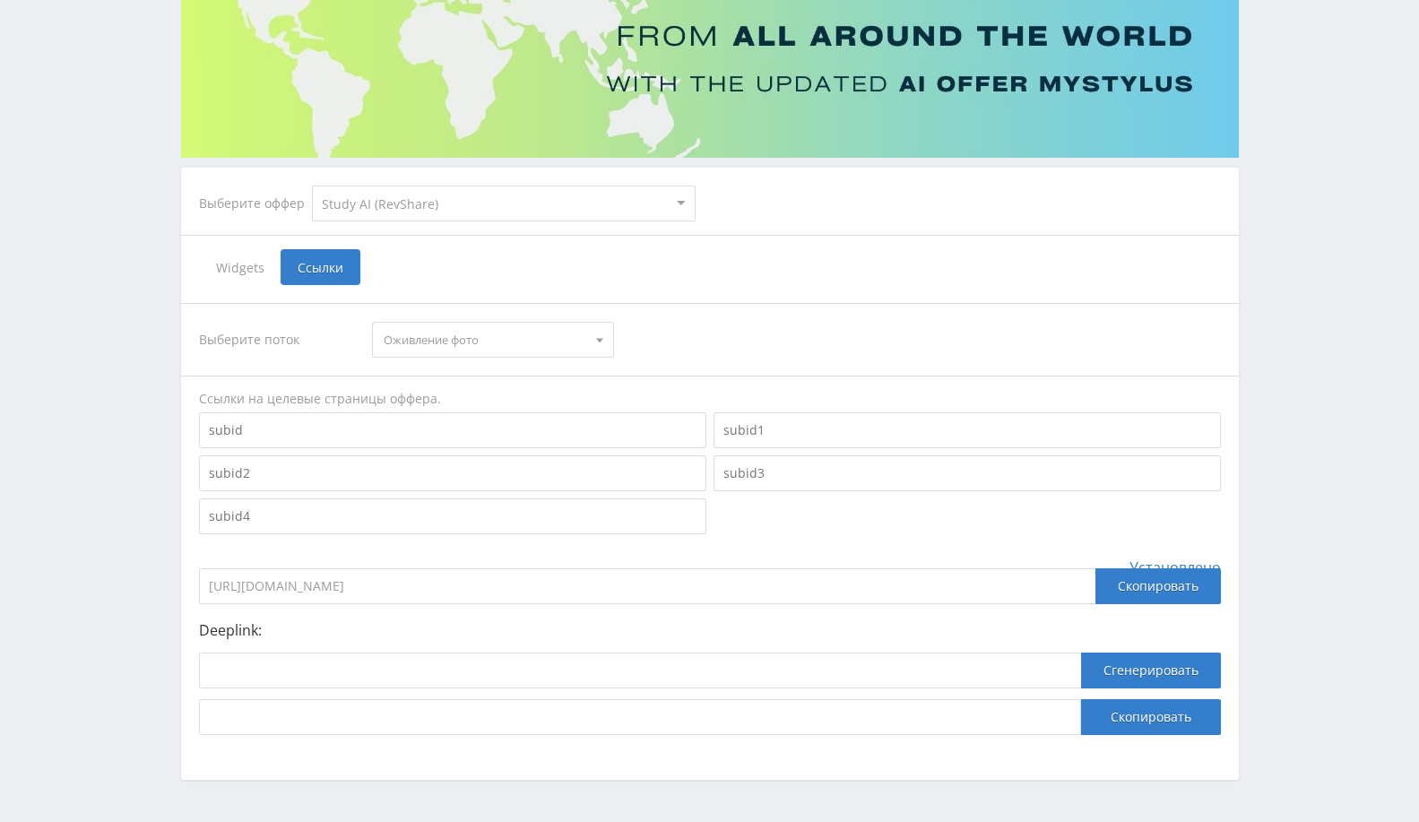
click at [557, 338] on span "Оживление фото" at bounding box center [485, 340] width 203 height 34
click at [515, 393] on button "default" at bounding box center [493, 397] width 240 height 25
click at [445, 683] on input at bounding box center [640, 671] width 882 height 36
paste input "https://study24.ai/chat/videogen"
type input "https://study24.ai/chat/videogen"
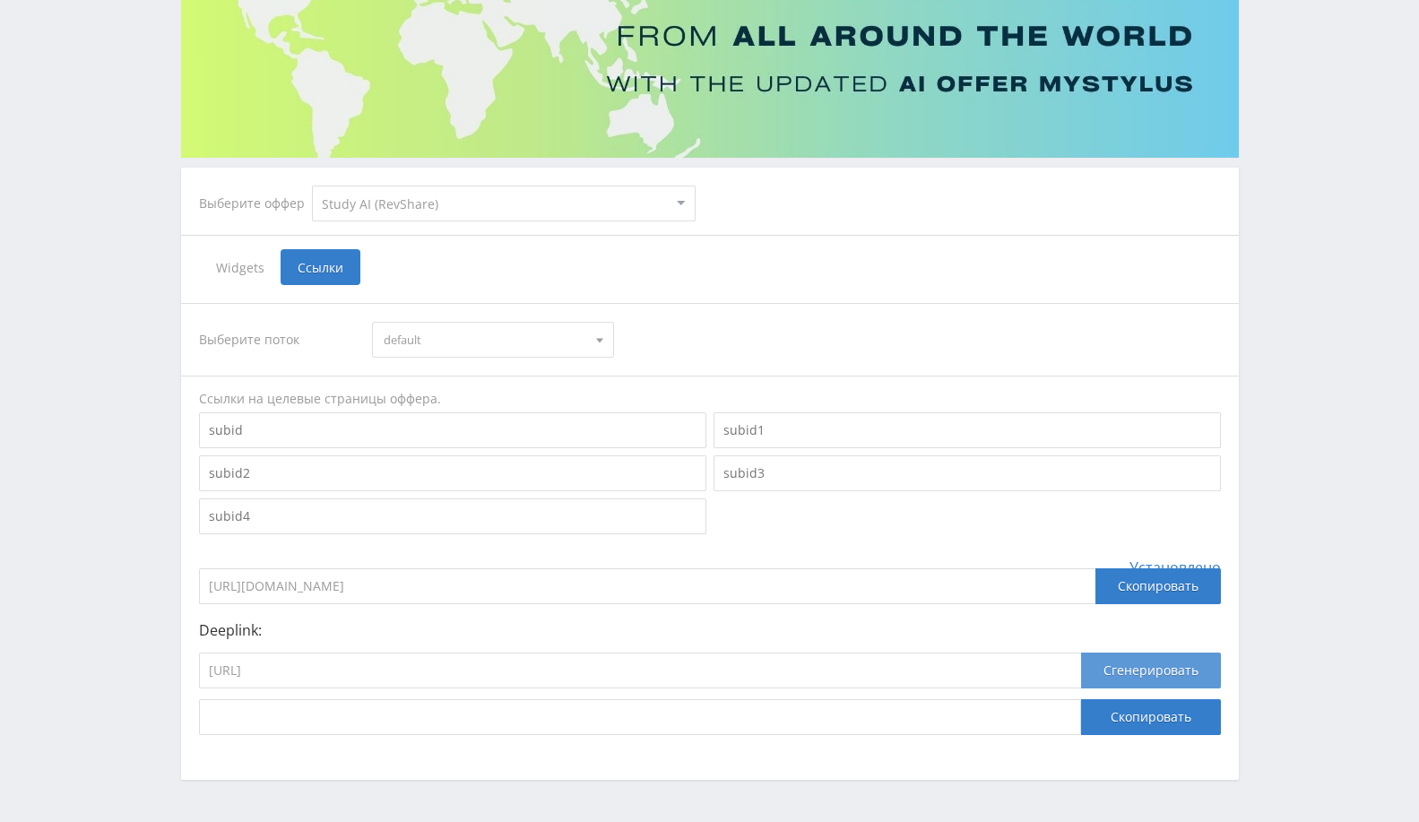
click at [1146, 676] on button "Сгенерировать" at bounding box center [1151, 671] width 140 height 36
click at [1154, 721] on button "Скопировать" at bounding box center [1151, 717] width 140 height 36
click at [490, 330] on span "default" at bounding box center [485, 340] width 203 height 34
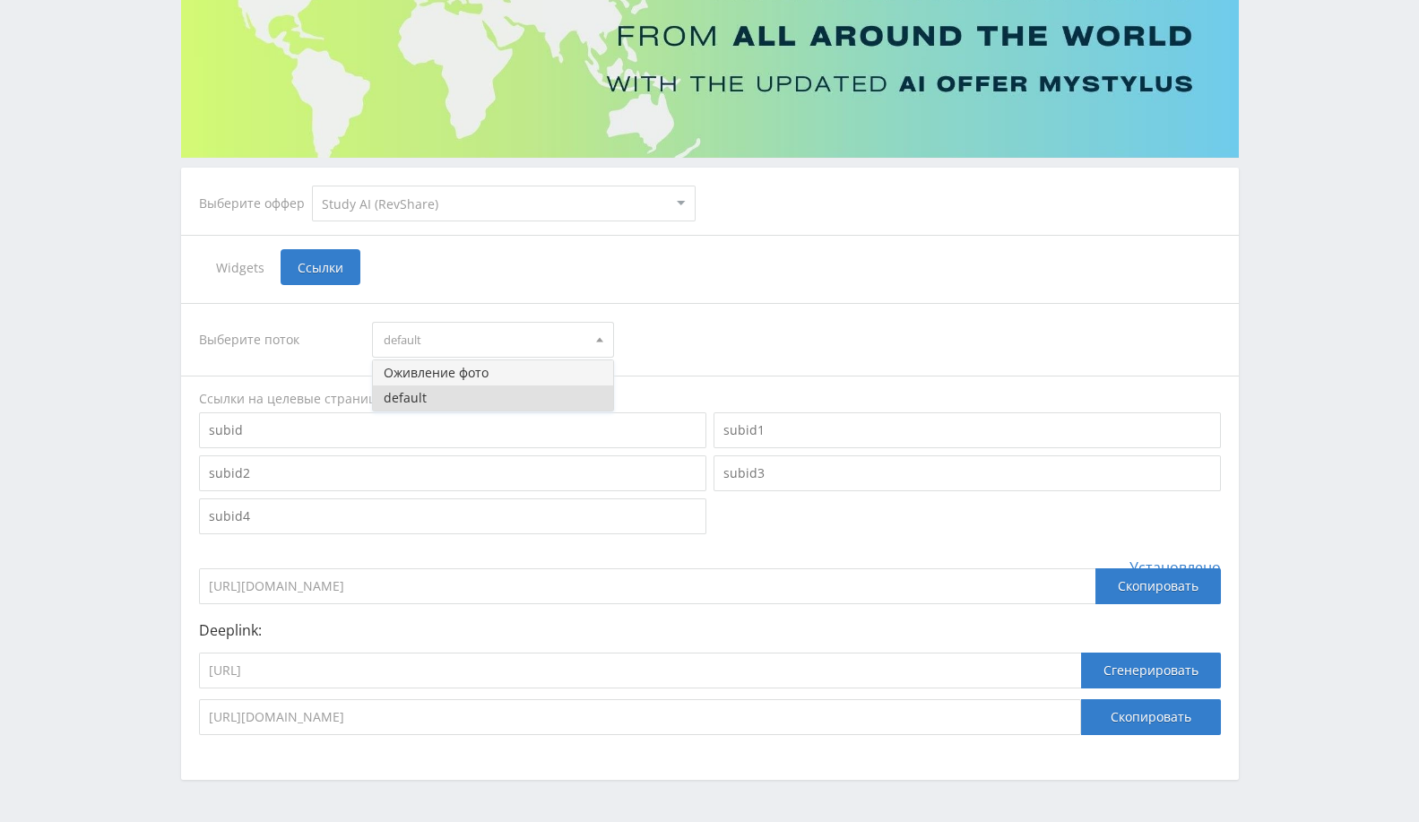
click at [473, 372] on button "Оживление фото" at bounding box center [493, 372] width 240 height 25
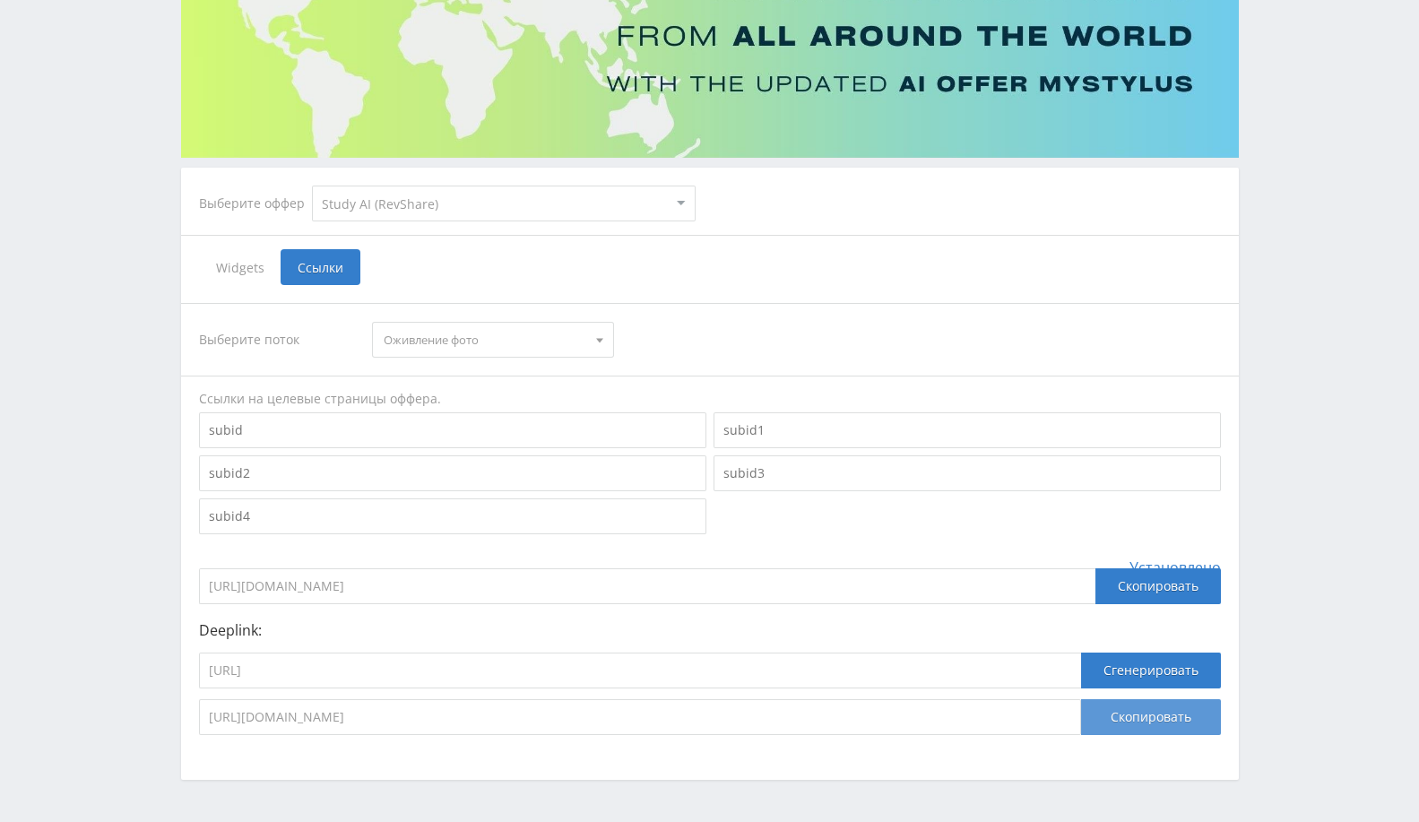
click at [1118, 721] on button "Скопировать" at bounding box center [1151, 717] width 140 height 36
click at [1121, 720] on button "Скопировать" at bounding box center [1151, 717] width 140 height 36
click at [1152, 721] on button "Скопировать" at bounding box center [1151, 717] width 140 height 36
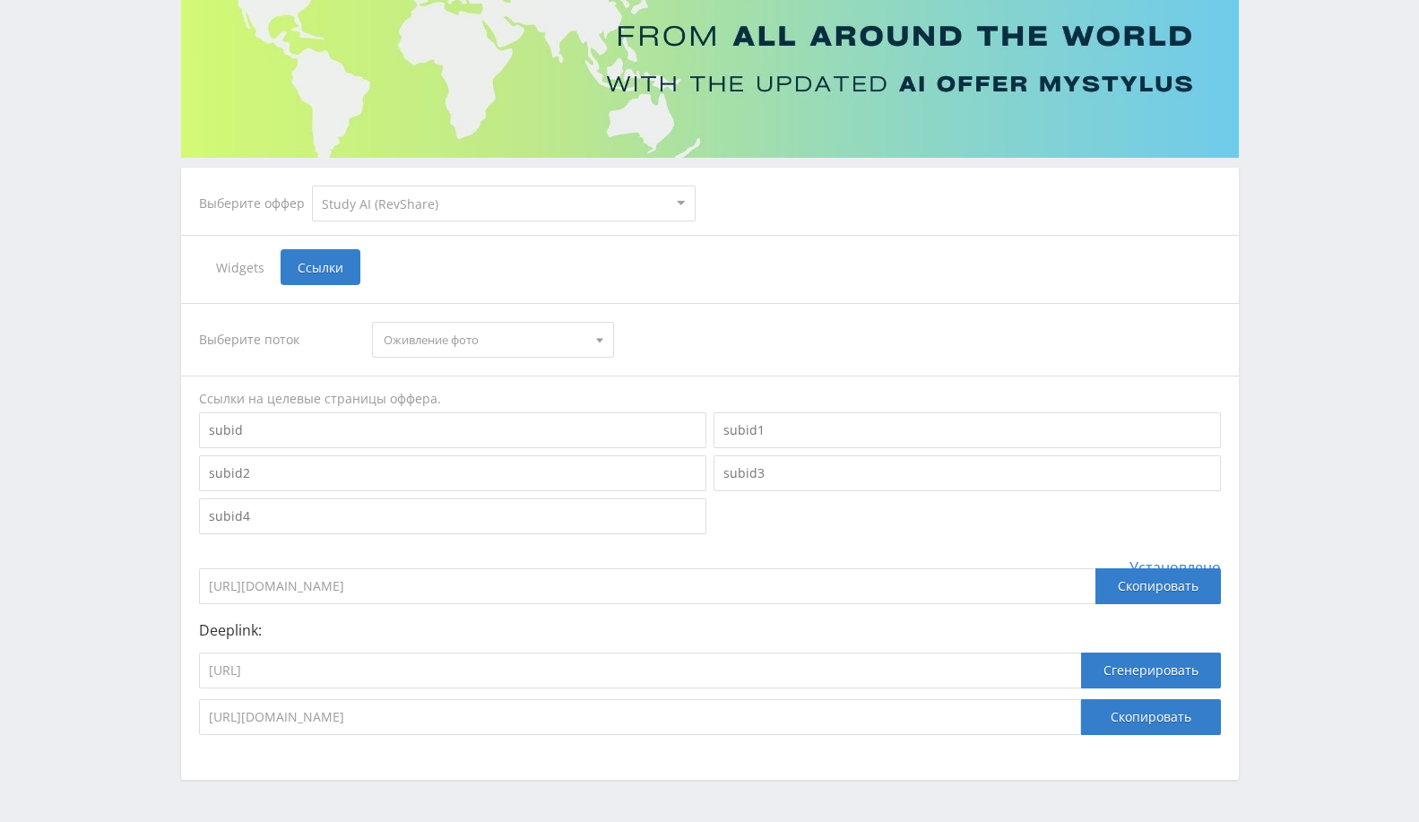
click at [480, 350] on span "Оживление фото" at bounding box center [485, 340] width 203 height 34
click at [496, 371] on button "Оживление фото" at bounding box center [493, 372] width 240 height 25
click at [1147, 710] on button "Скопировать" at bounding box center [1151, 717] width 140 height 36
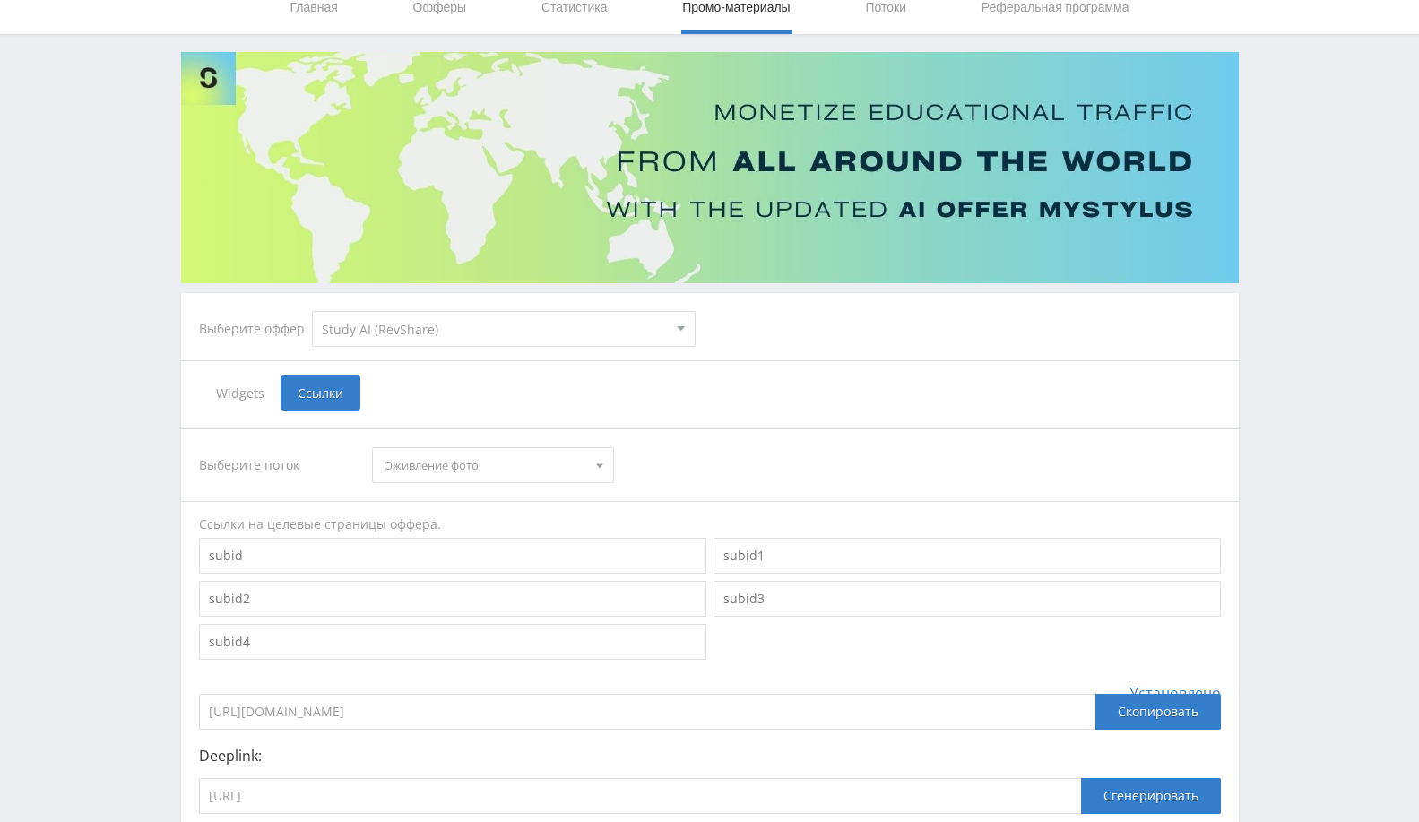
scroll to position [0, 0]
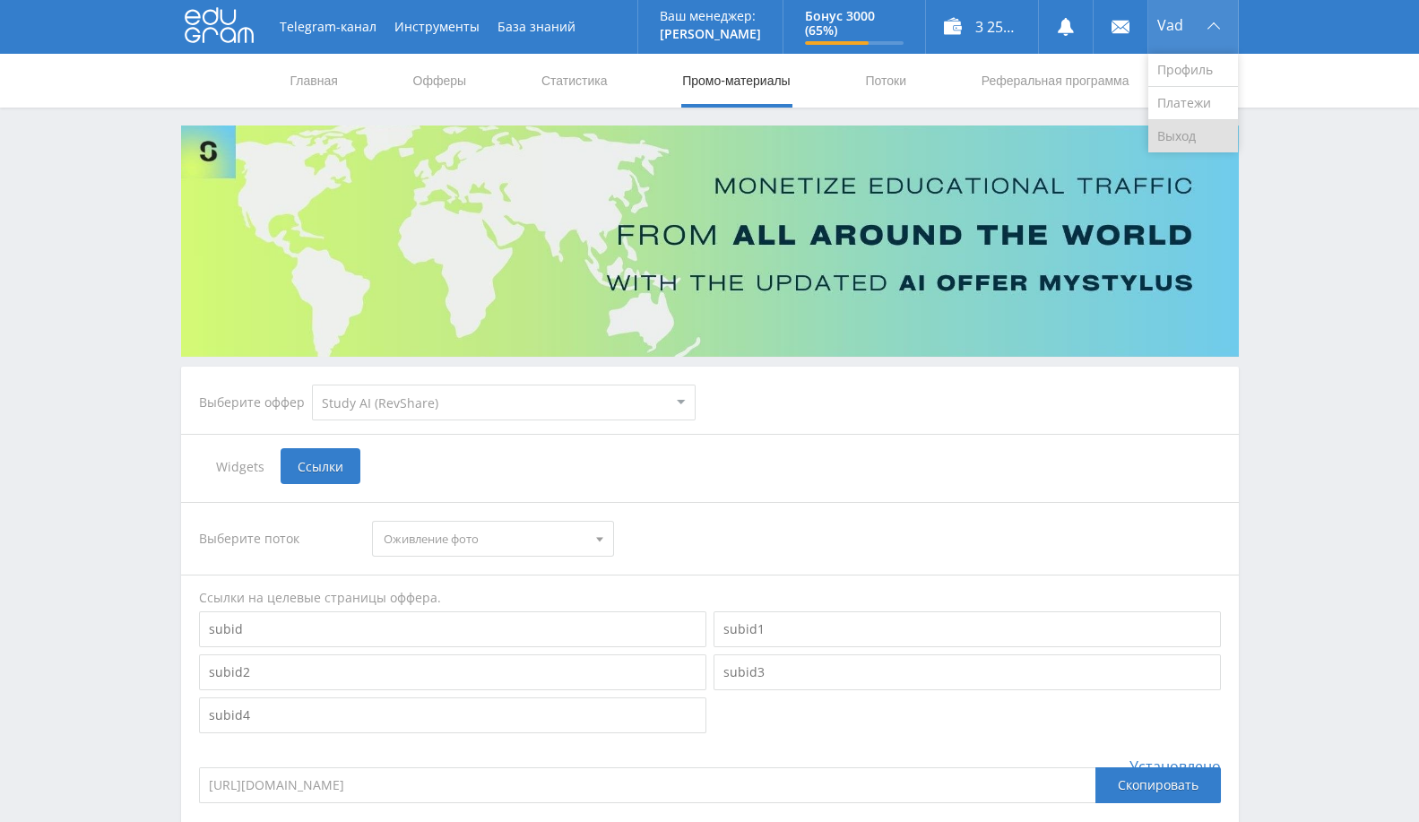
click at [1165, 141] on link "Выход" at bounding box center [1193, 136] width 90 height 32
